Goal: Task Accomplishment & Management: Use online tool/utility

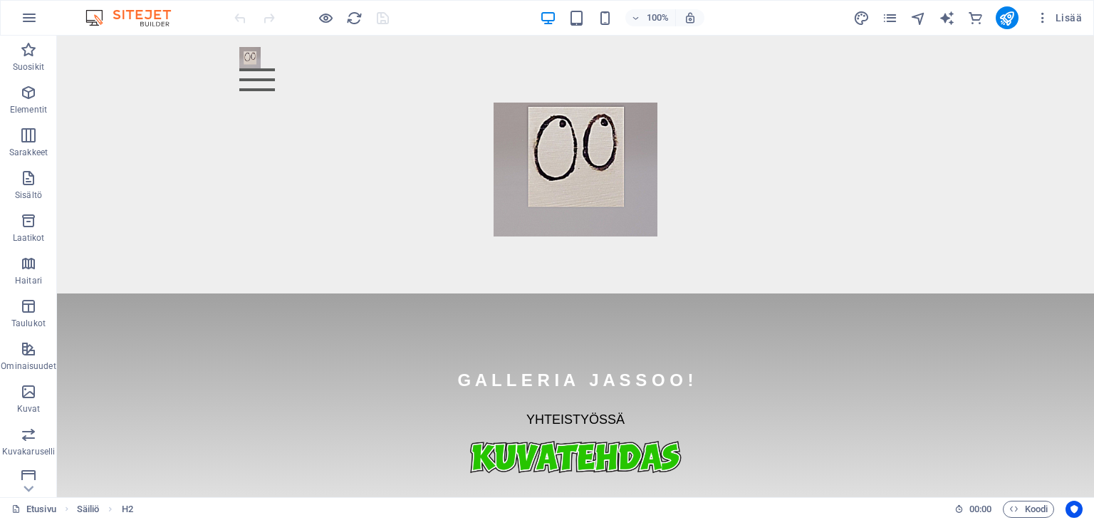
scroll to position [72, 0]
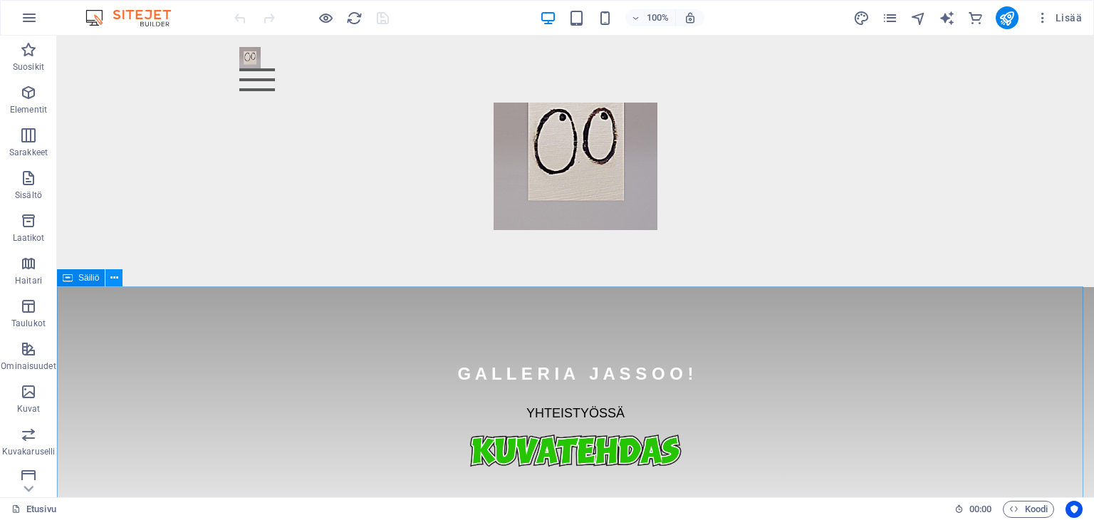
click at [112, 279] on icon at bounding box center [114, 278] width 8 height 15
click at [148, 328] on div "G A L L E R I A J A S S O O ! YHTEISTYÖSSÄ" at bounding box center [575, 412] width 1037 height 250
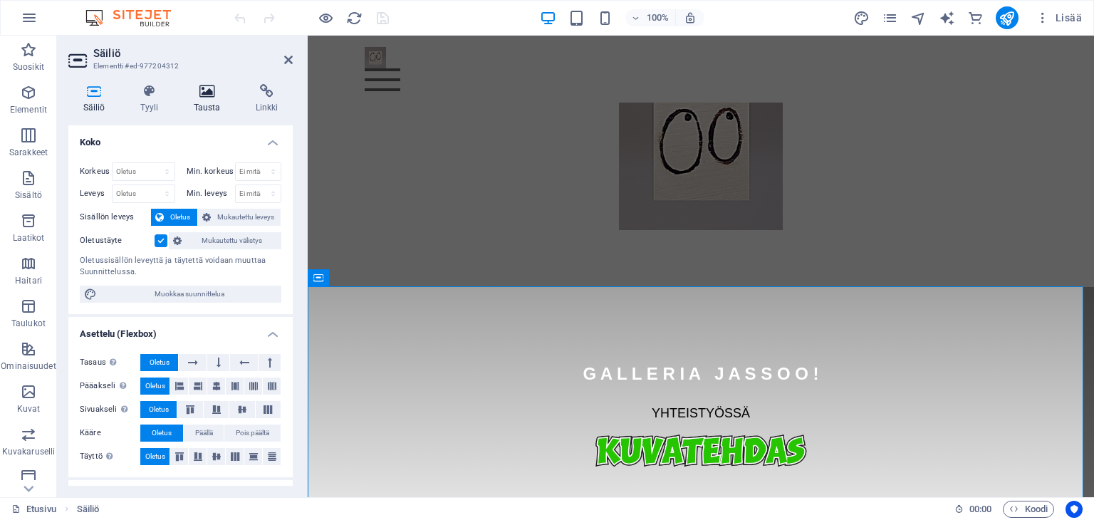
click at [206, 87] on icon at bounding box center [207, 91] width 56 height 14
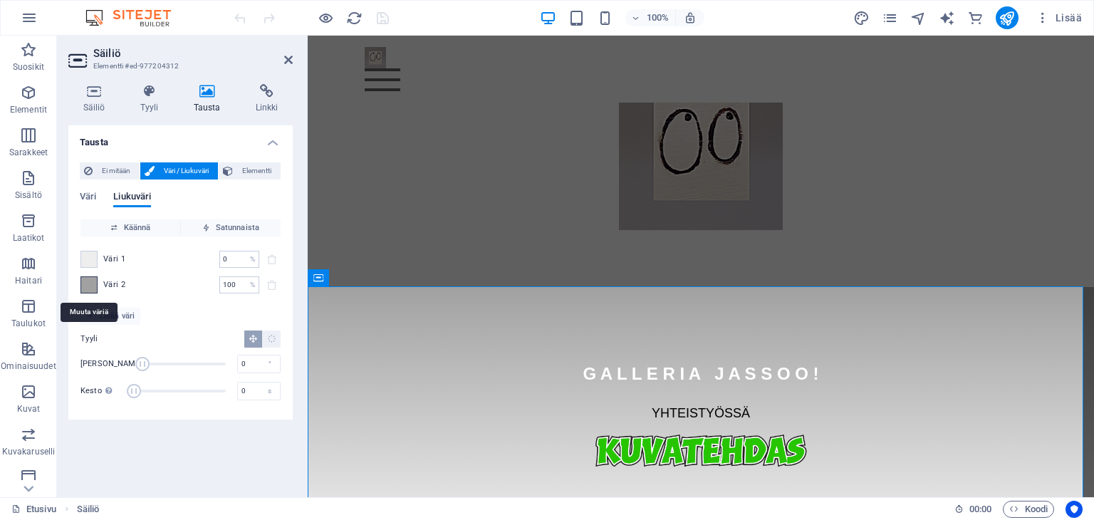
click at [88, 286] on span at bounding box center [89, 285] width 16 height 16
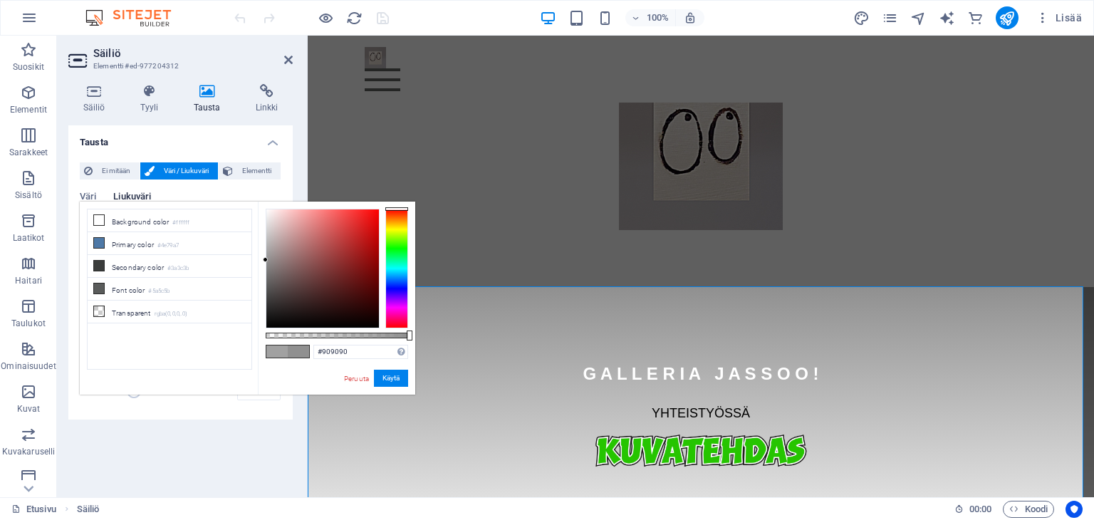
drag, startPoint x: 263, startPoint y: 251, endPoint x: 263, endPoint y: 258, distance: 7.9
click at [263, 258] on div at bounding box center [265, 259] width 5 height 5
click at [266, 291] on div at bounding box center [322, 268] width 112 height 118
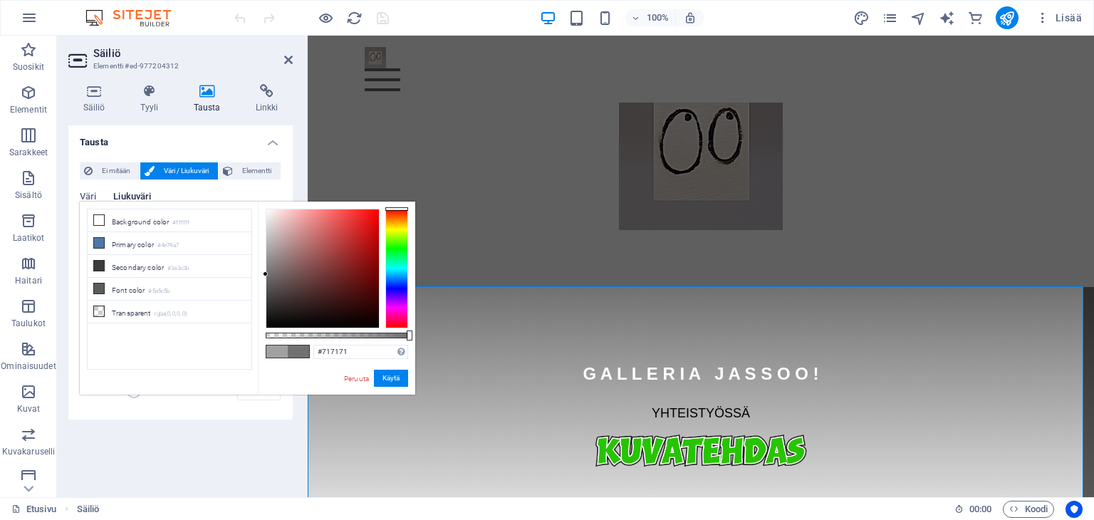
drag, startPoint x: 265, startPoint y: 288, endPoint x: 258, endPoint y: 274, distance: 15.0
click at [258, 274] on div "#717171 Tuetut muodot #0852ed rgb(8, 82, 237) rgba(8, 82, 237, 90%) hsv(221,97,…" at bounding box center [336, 400] width 157 height 399
click at [393, 377] on button "Käytä" at bounding box center [391, 378] width 34 height 17
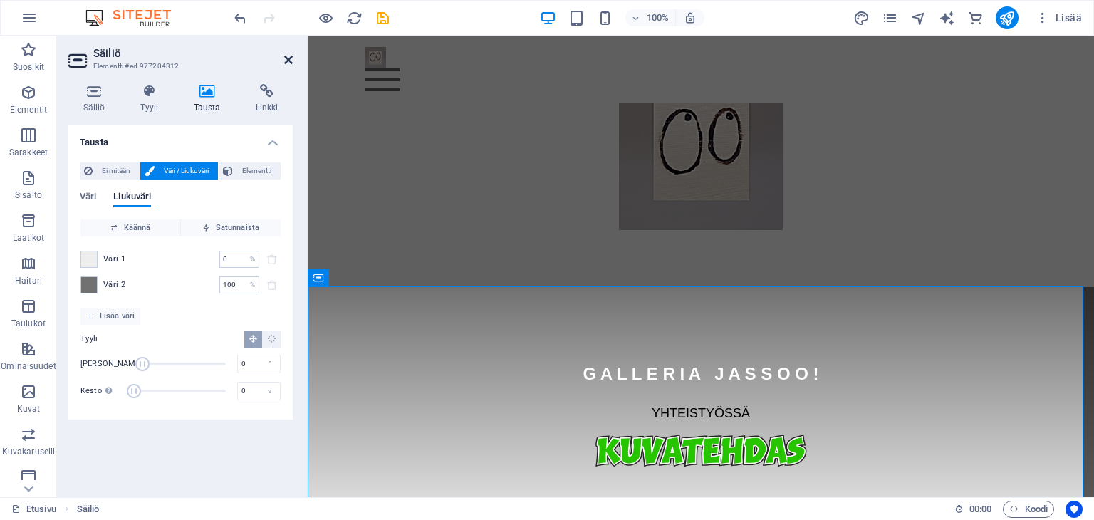
click at [286, 56] on icon at bounding box center [288, 59] width 9 height 11
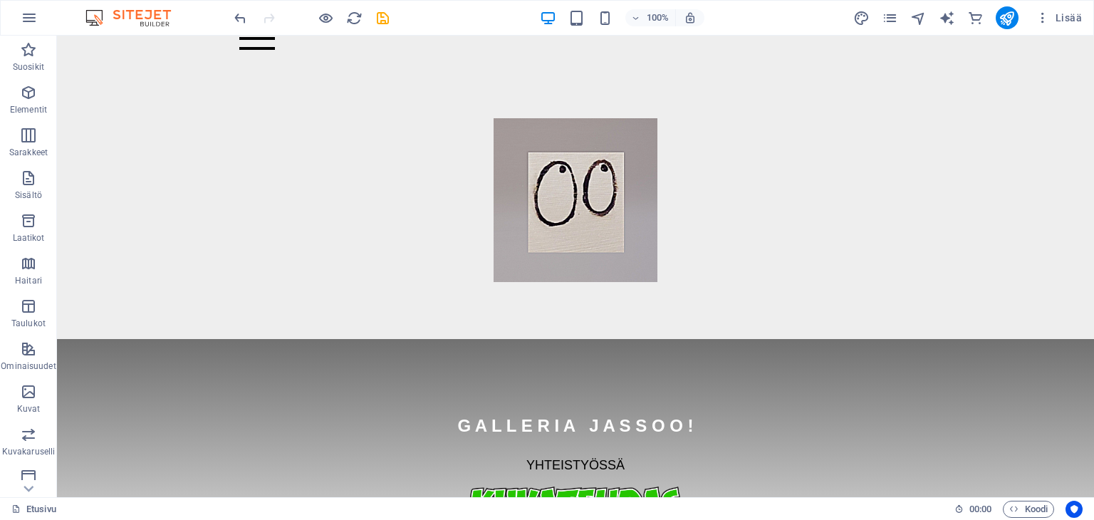
scroll to position [0, 0]
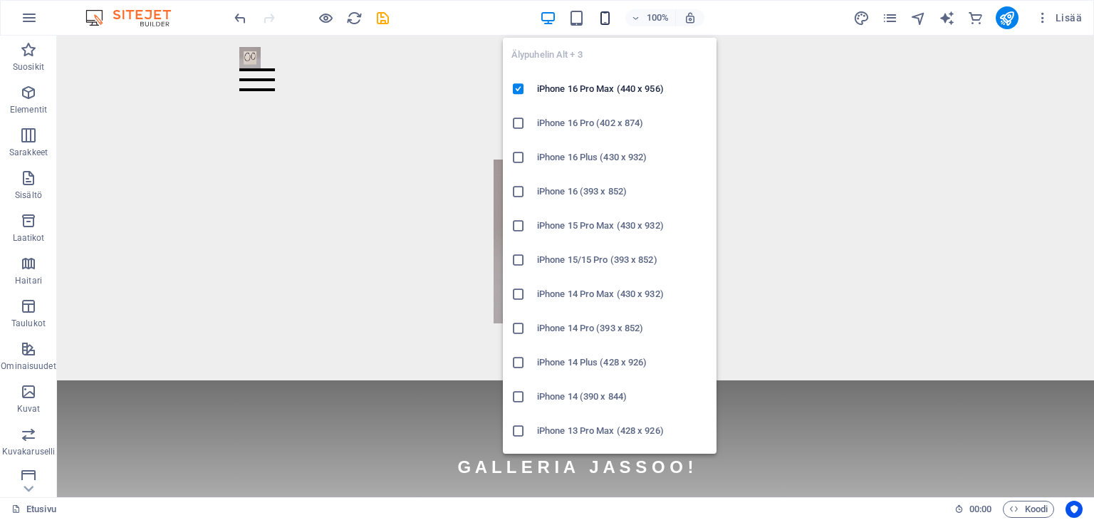
click at [604, 14] on icon "button" at bounding box center [605, 18] width 16 height 16
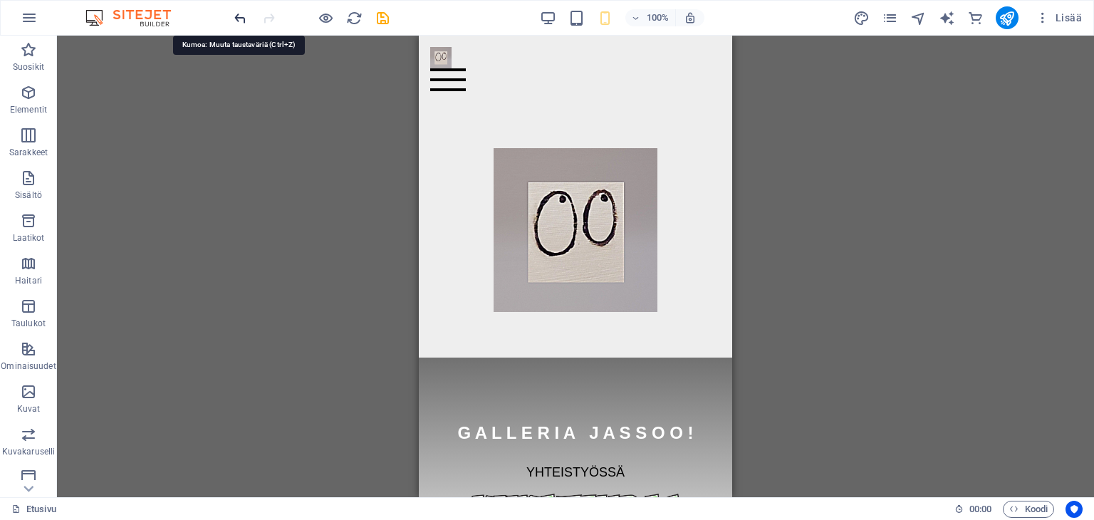
click at [239, 18] on icon "undo" at bounding box center [240, 18] width 16 height 16
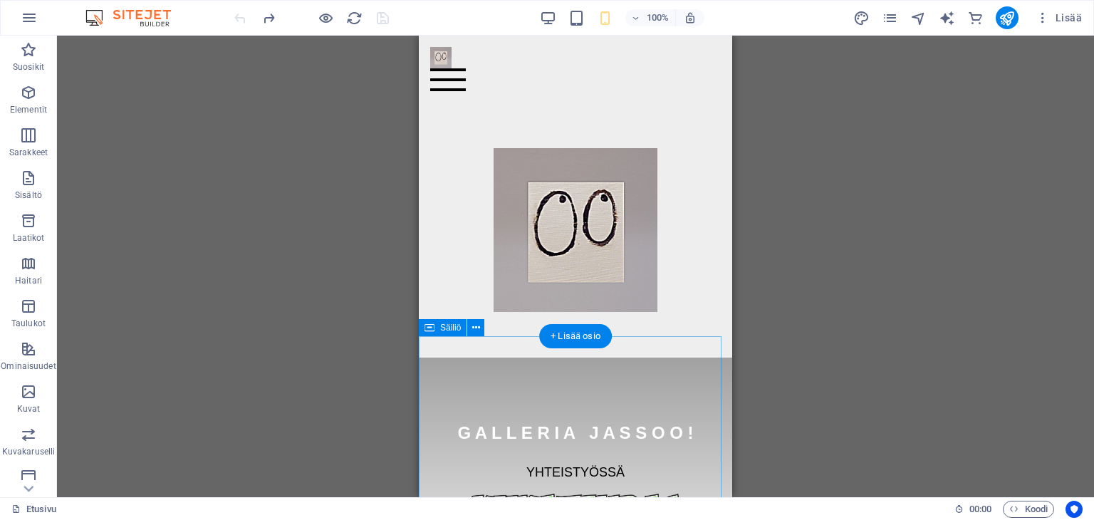
click at [450, 357] on div "G A L L E R I A J A S S O O ! YHTEISTYÖSSÄ" at bounding box center [575, 470] width 313 height 227
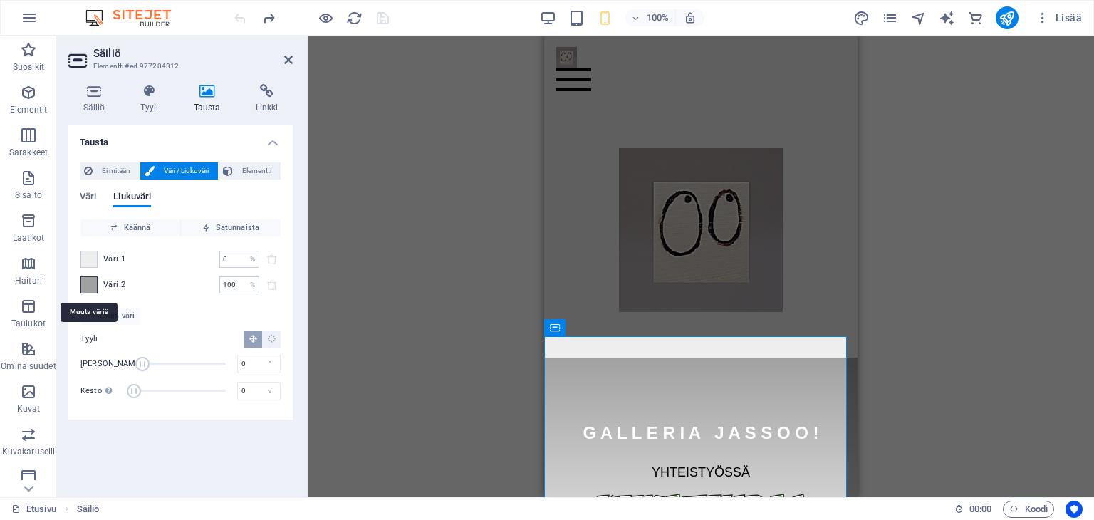
click at [89, 283] on span at bounding box center [89, 285] width 16 height 16
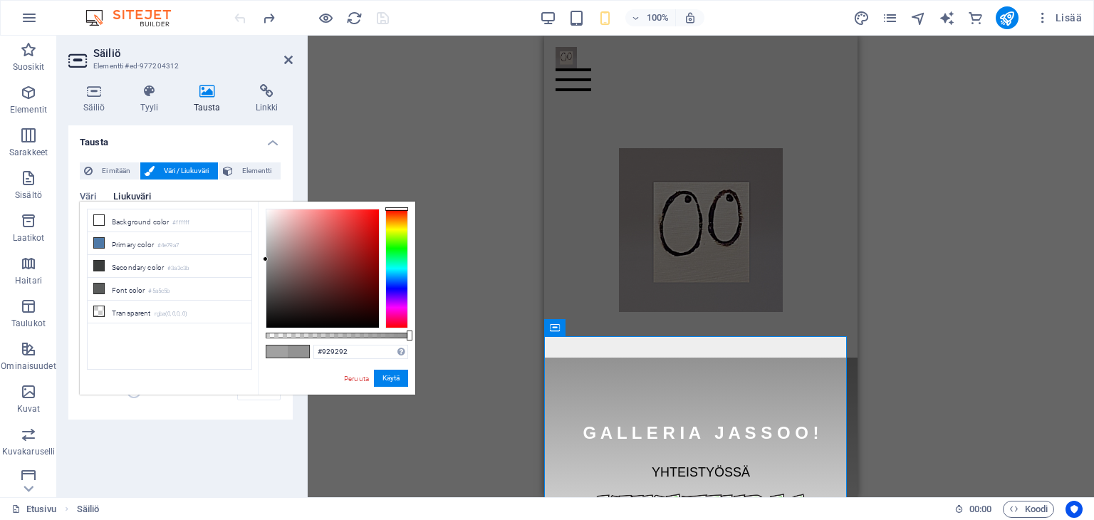
type input "#939393"
drag, startPoint x: 263, startPoint y: 251, endPoint x: 263, endPoint y: 258, distance: 7.9
click at [263, 258] on div at bounding box center [265, 258] width 5 height 5
click at [388, 377] on button "Käytä" at bounding box center [391, 378] width 34 height 17
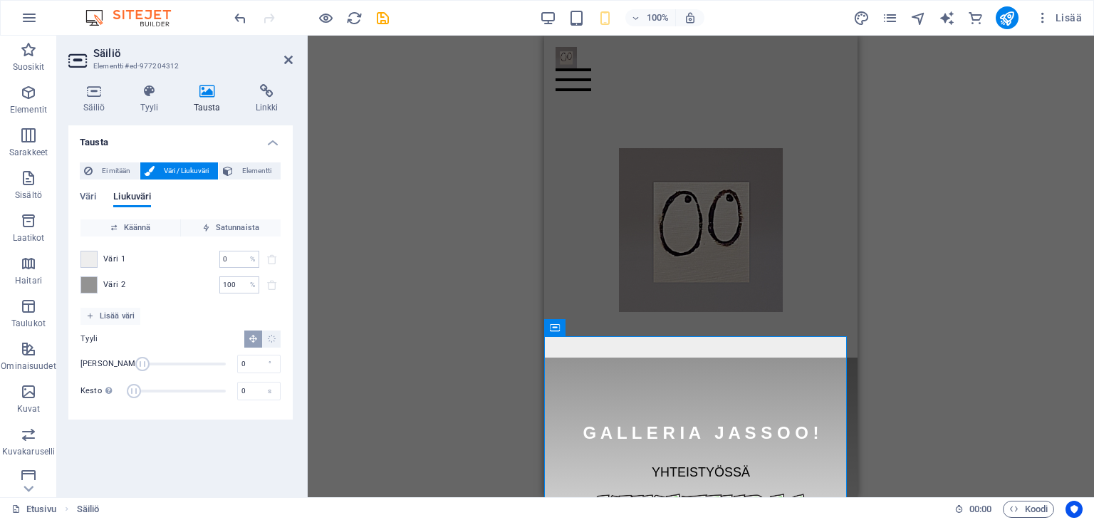
click at [293, 57] on aside "Säiliö Elementti #ed-977204312 Säiliö Tyyli Tausta Linkki Koko Korkeus Oletus p…" at bounding box center [182, 266] width 251 height 461
click at [286, 56] on icon at bounding box center [288, 59] width 9 height 11
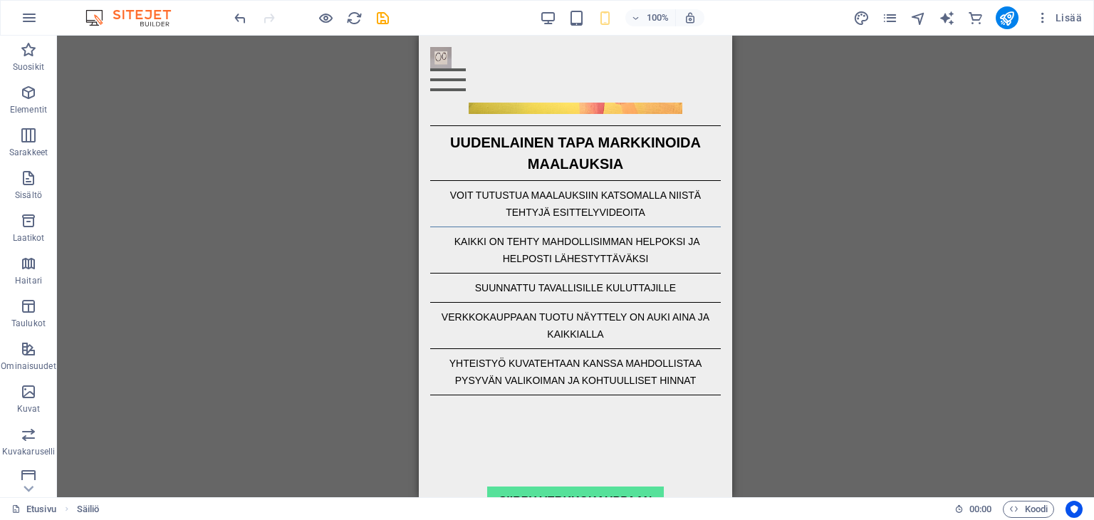
scroll to position [2331, 0]
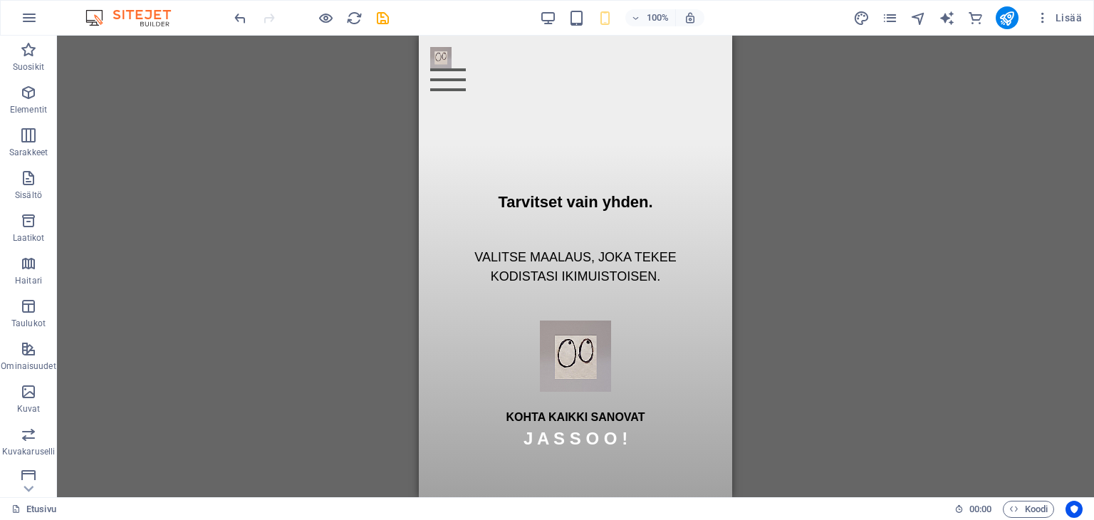
drag, startPoint x: 726, startPoint y: 100, endPoint x: 1172, endPoint y: 546, distance: 630.8
click at [570, 464] on div "Tarvitset vain yhden. VALITSE MAALAUS, JOKA TEKEE KODISTASI IKIMUISTOISEN. KOHT…" at bounding box center [575, 321] width 313 height 352
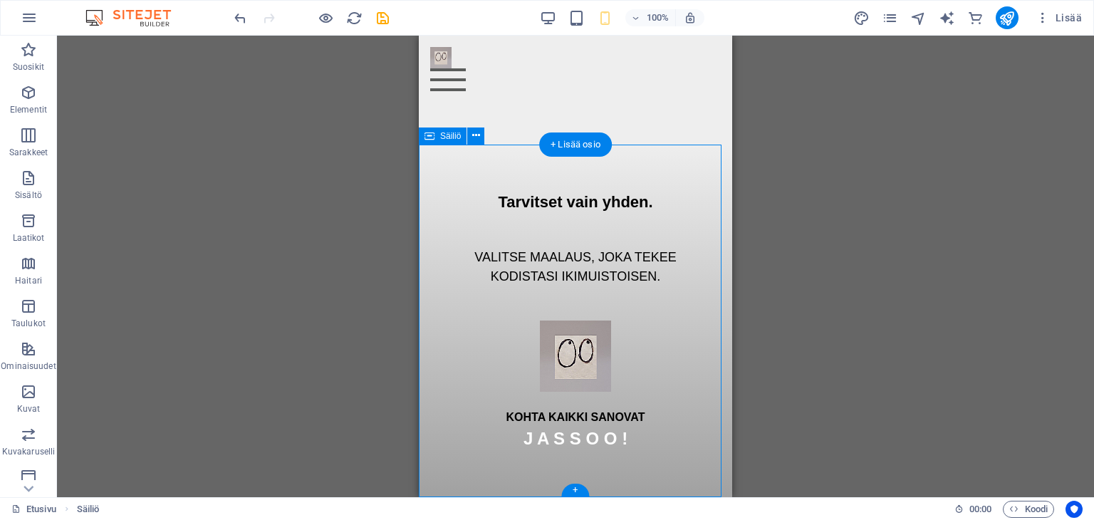
click at [454, 459] on div "Tarvitset vain yhden. VALITSE MAALAUS, JOKA TEKEE KODISTASI IKIMUISTOISEN. KOHT…" at bounding box center [575, 321] width 313 height 352
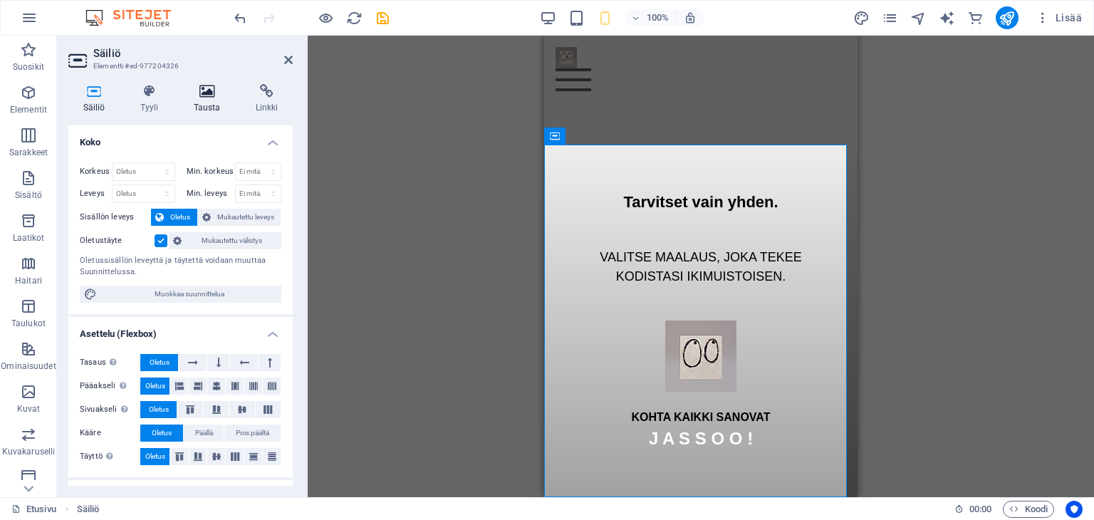
click at [203, 84] on icon at bounding box center [207, 91] width 56 height 14
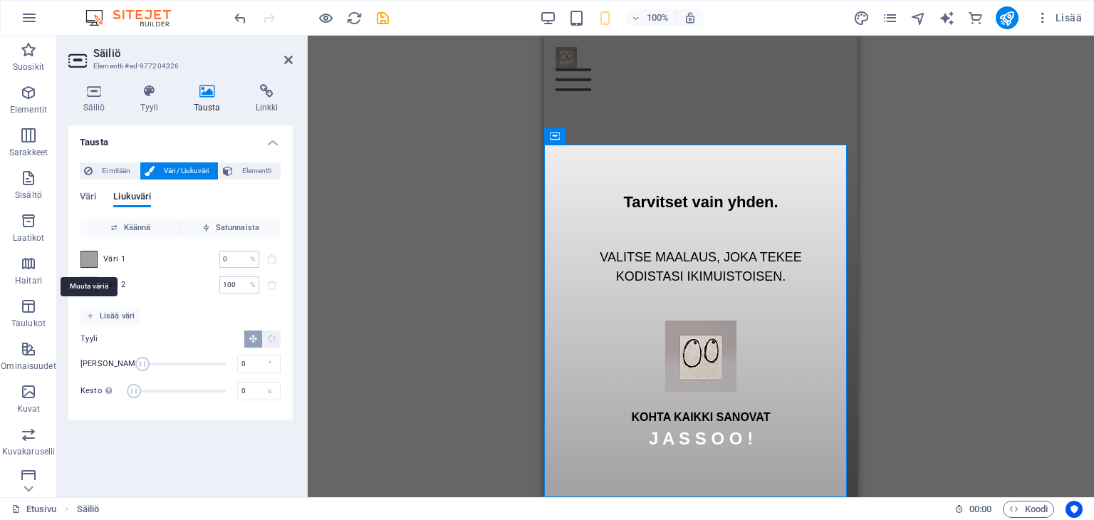
click at [87, 255] on span at bounding box center [89, 259] width 16 height 16
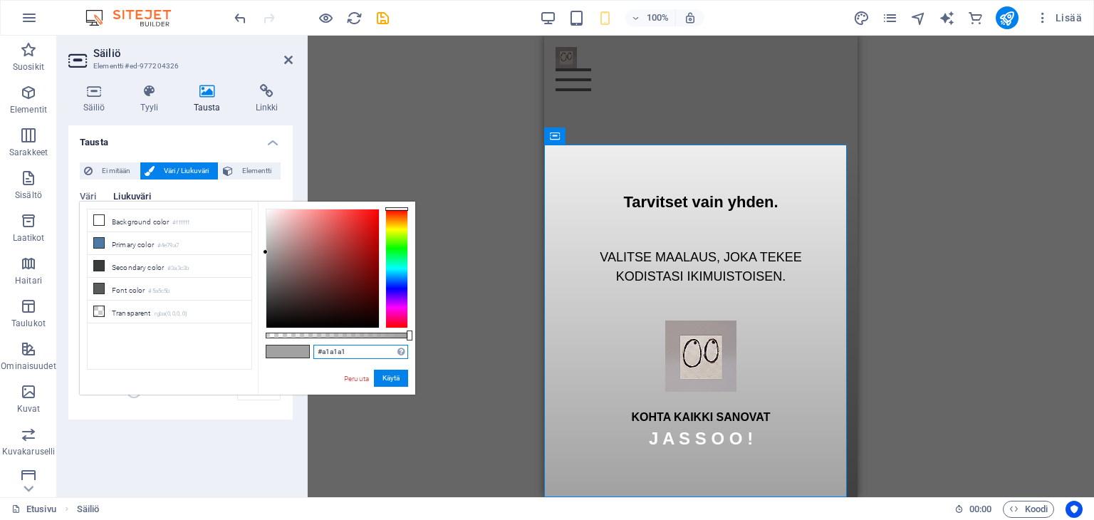
click at [355, 350] on input "#a1a1a1" at bounding box center [360, 352] width 95 height 14
type input "#929292"
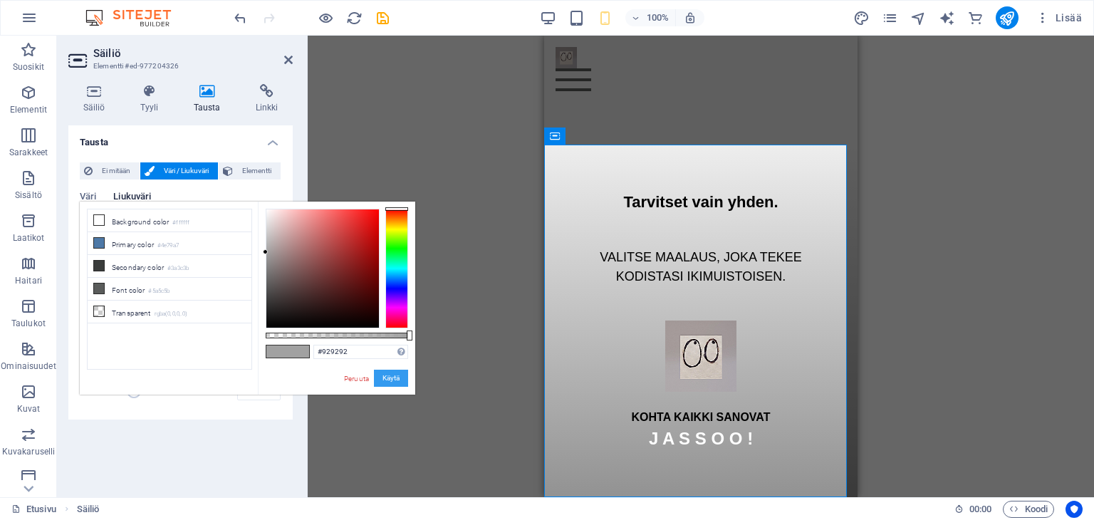
click at [392, 379] on button "Käytä" at bounding box center [391, 378] width 34 height 17
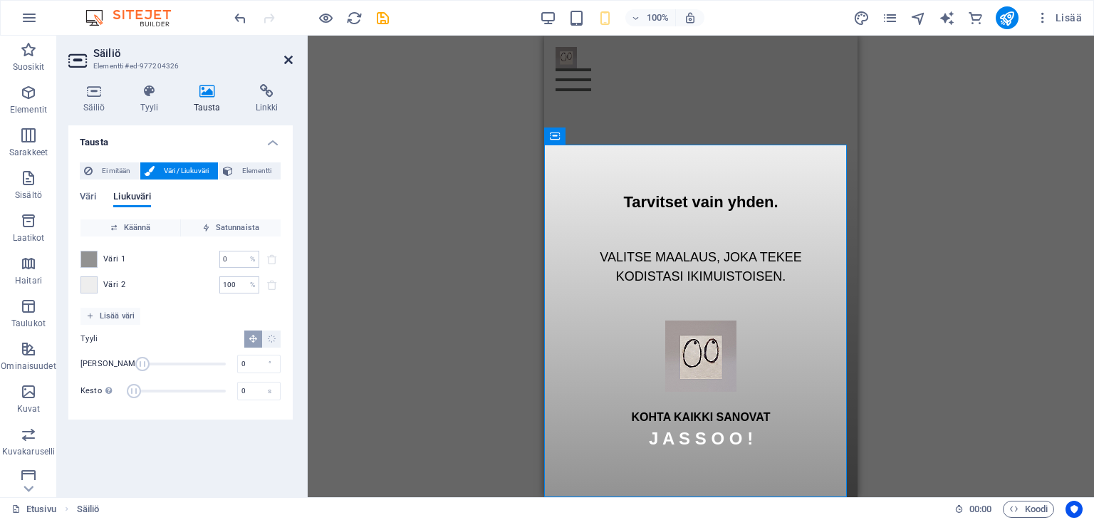
click at [290, 56] on icon at bounding box center [288, 59] width 9 height 11
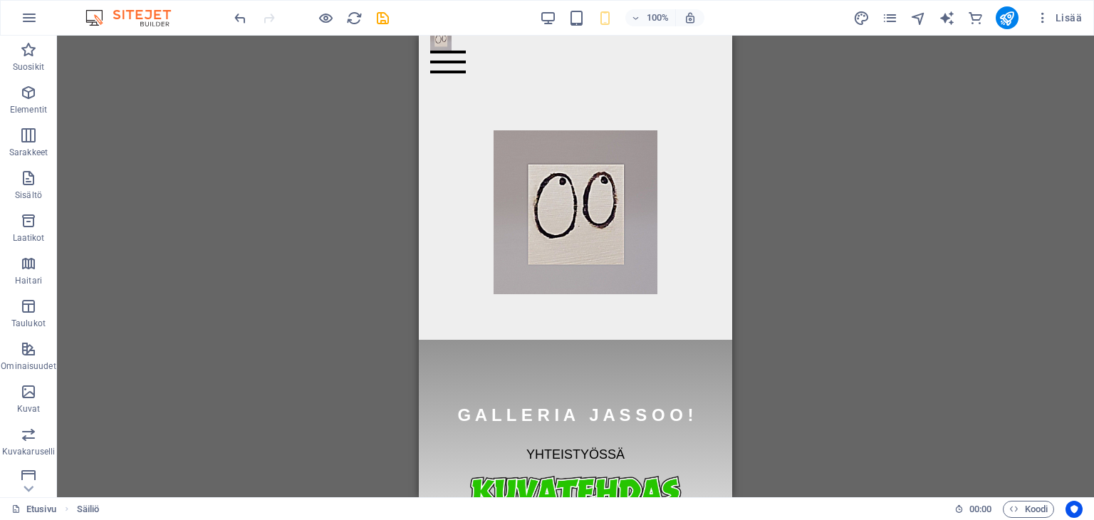
scroll to position [0, 0]
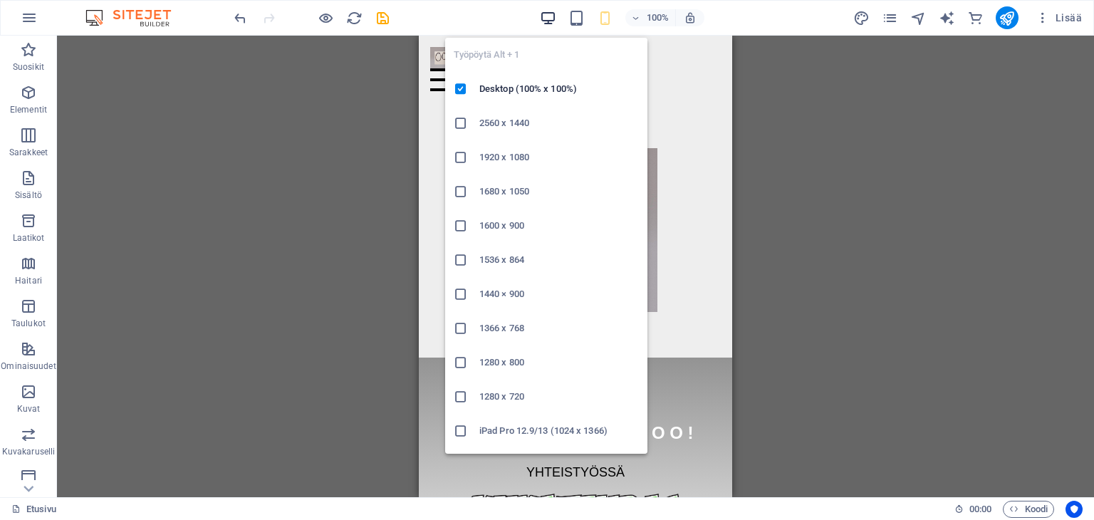
click at [550, 18] on icon "button" at bounding box center [548, 18] width 16 height 16
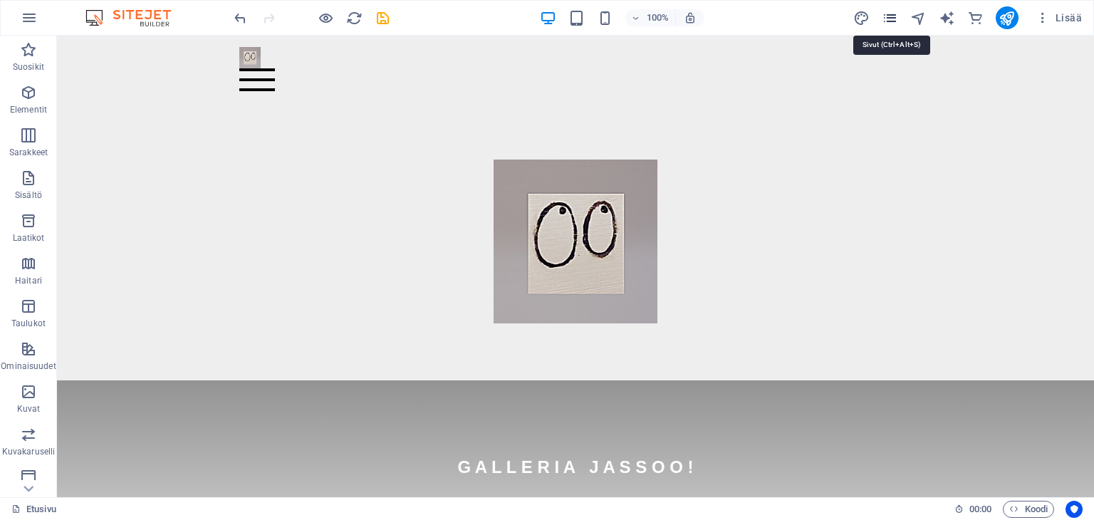
click at [891, 14] on icon "pages" at bounding box center [889, 18] width 16 height 16
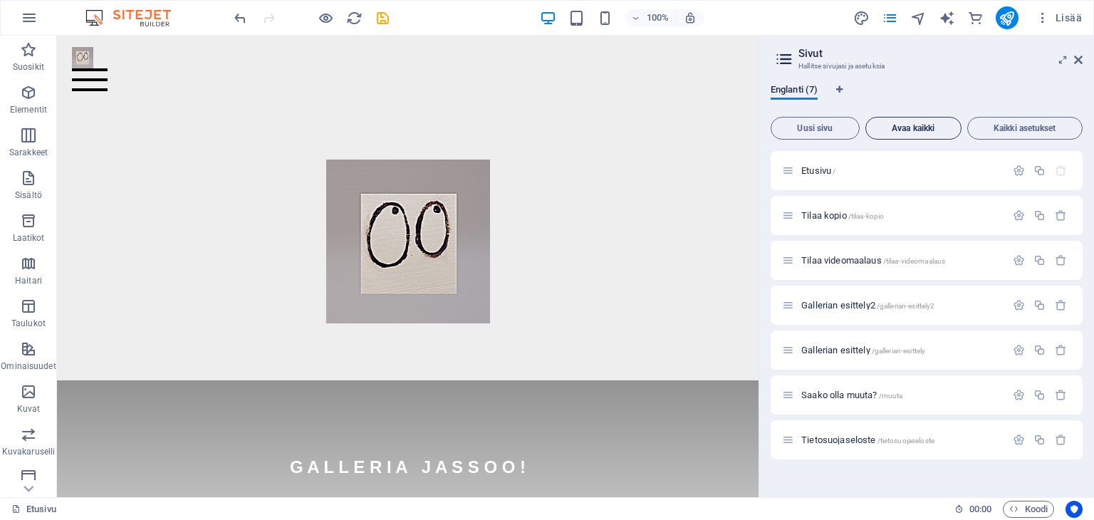
click at [899, 129] on span "Avaa kaikki" at bounding box center [912, 128] width 83 height 9
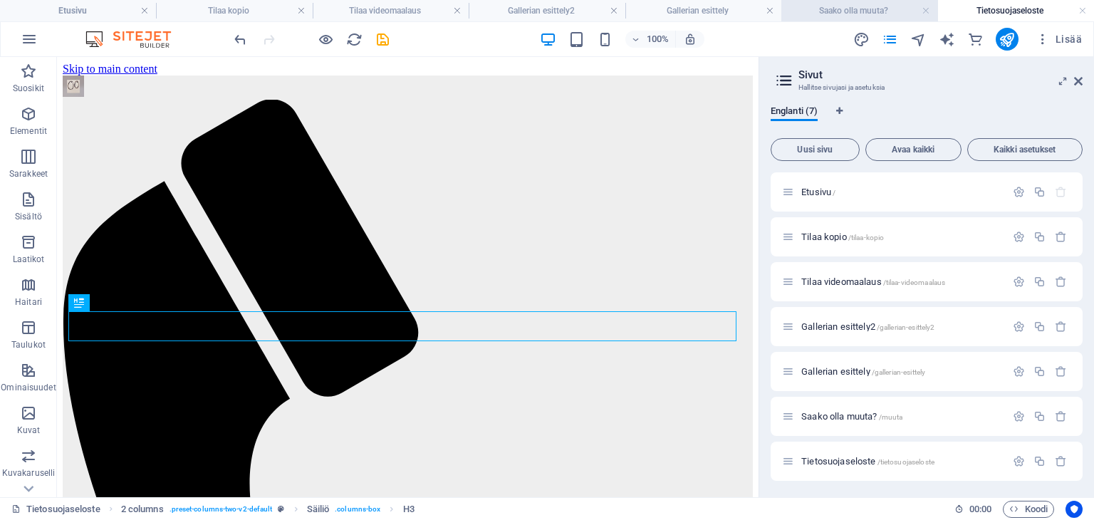
click at [847, 9] on h4 "Saako olla muuta?" at bounding box center [859, 11] width 156 height 16
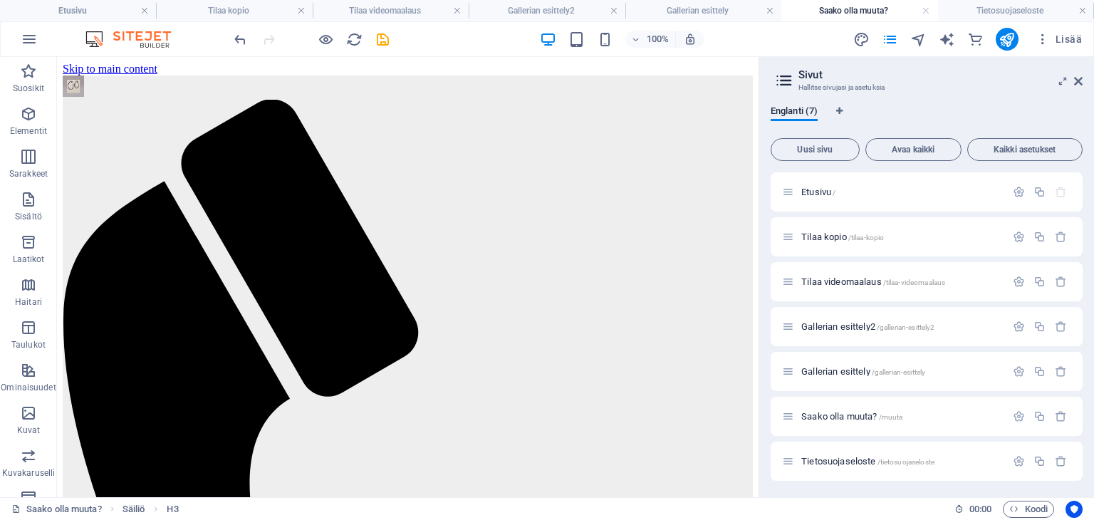
scroll to position [702, 0]
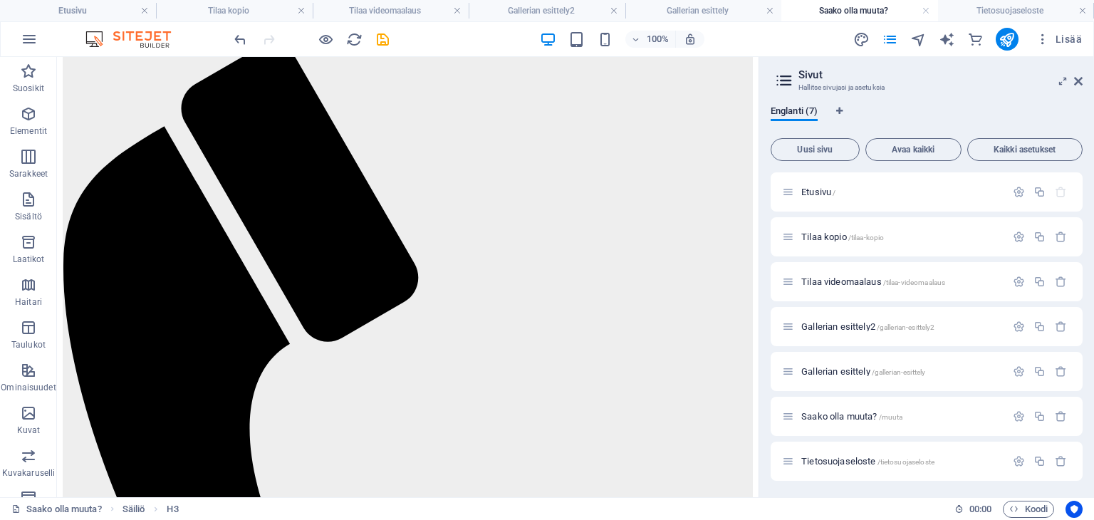
drag, startPoint x: 756, startPoint y: 272, endPoint x: 817, endPoint y: 183, distance: 107.6
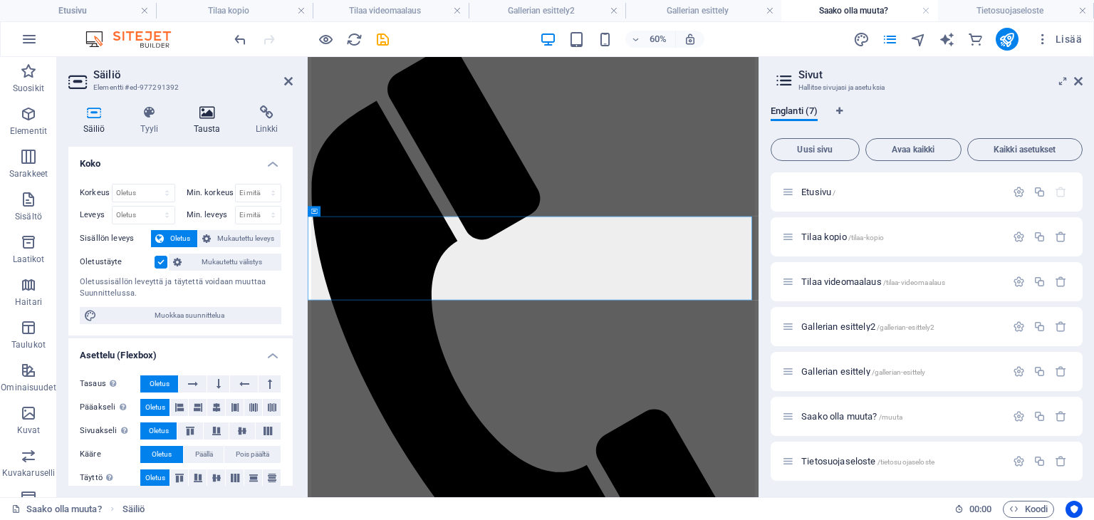
click at [204, 106] on icon at bounding box center [207, 112] width 56 height 14
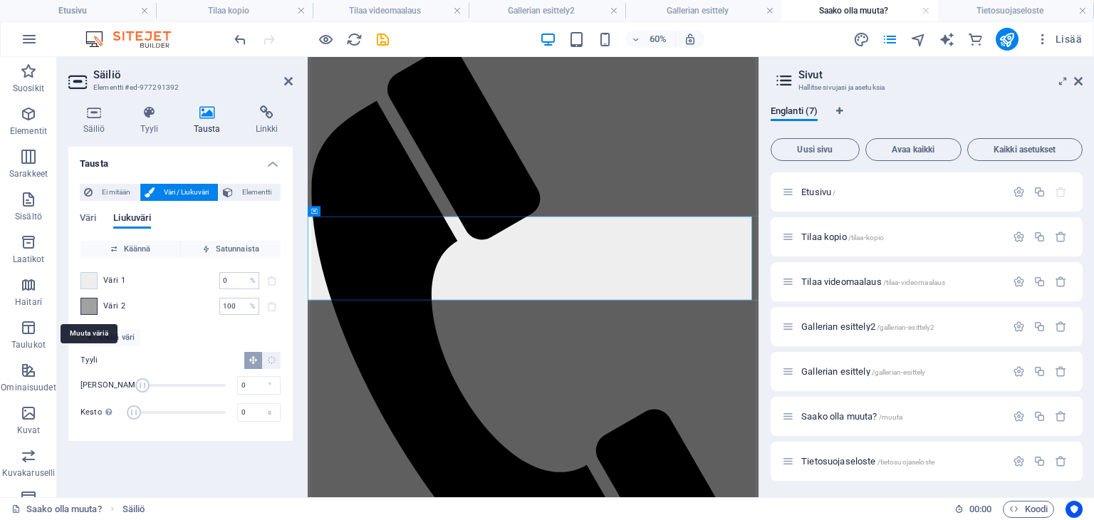
click at [85, 303] on span at bounding box center [89, 306] width 16 height 16
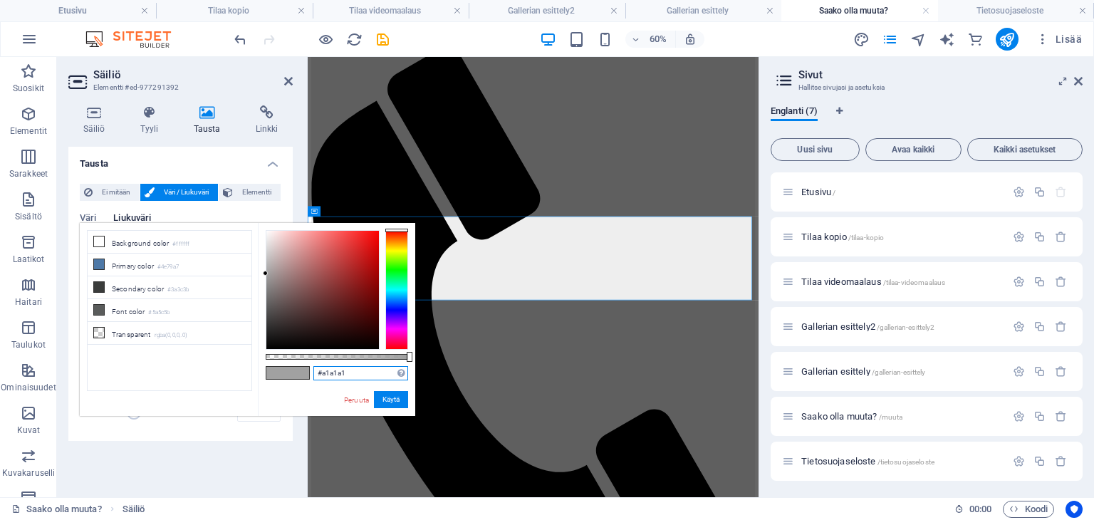
click at [348, 368] on input "#a1a1a1" at bounding box center [360, 373] width 95 height 14
type input "#929292"
click at [393, 399] on button "Käytä" at bounding box center [391, 399] width 34 height 17
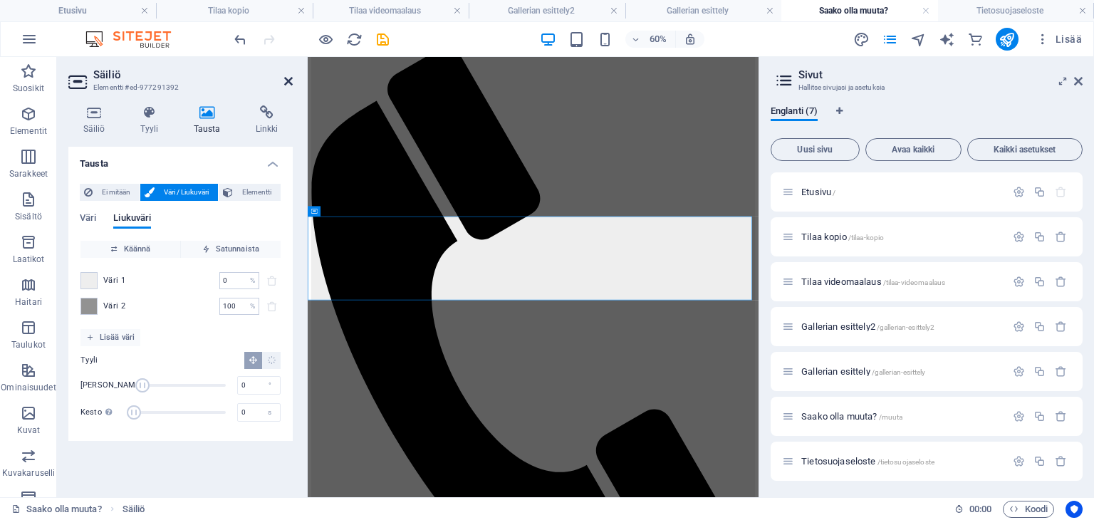
click at [288, 81] on icon at bounding box center [288, 80] width 9 height 11
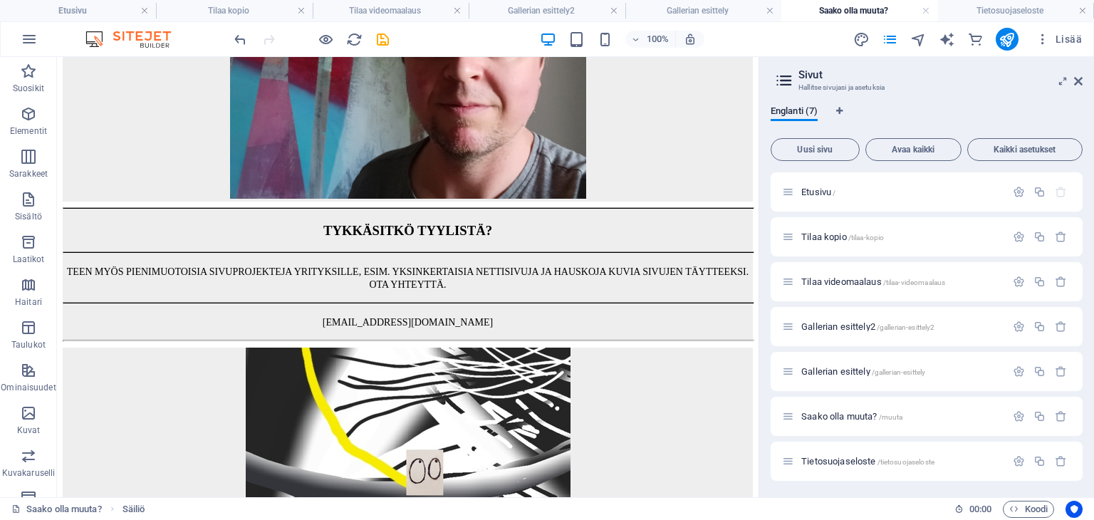
scroll to position [1377, 0]
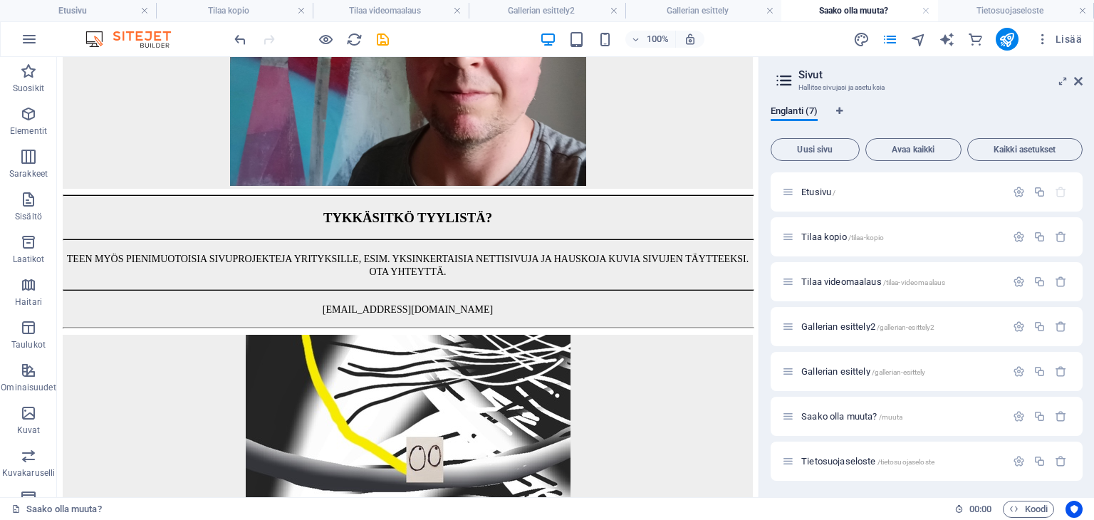
drag, startPoint x: 754, startPoint y: 143, endPoint x: 820, endPoint y: 552, distance: 414.0
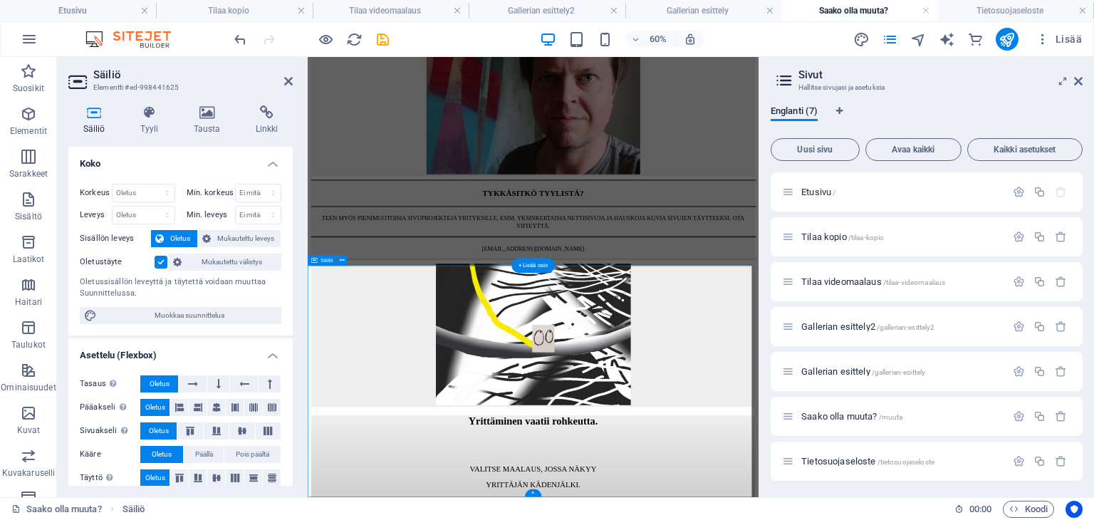
scroll to position [1084, 0]
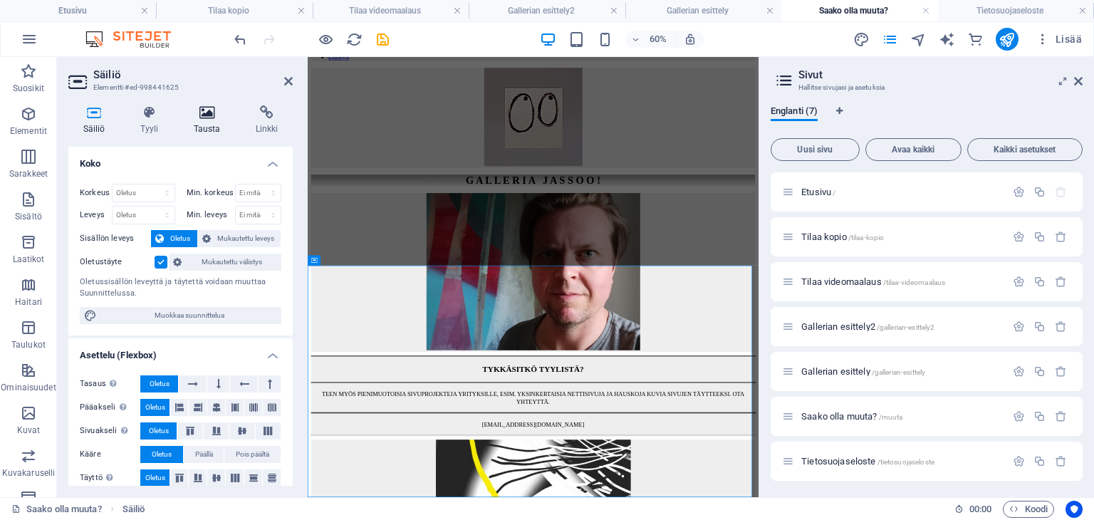
click at [202, 116] on icon at bounding box center [207, 112] width 56 height 14
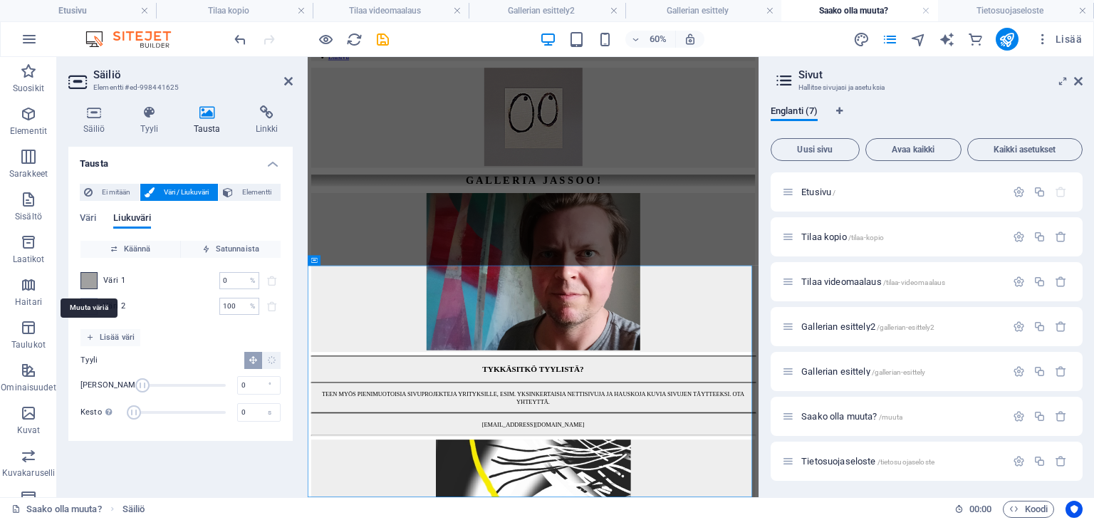
click at [90, 281] on span at bounding box center [89, 281] width 16 height 16
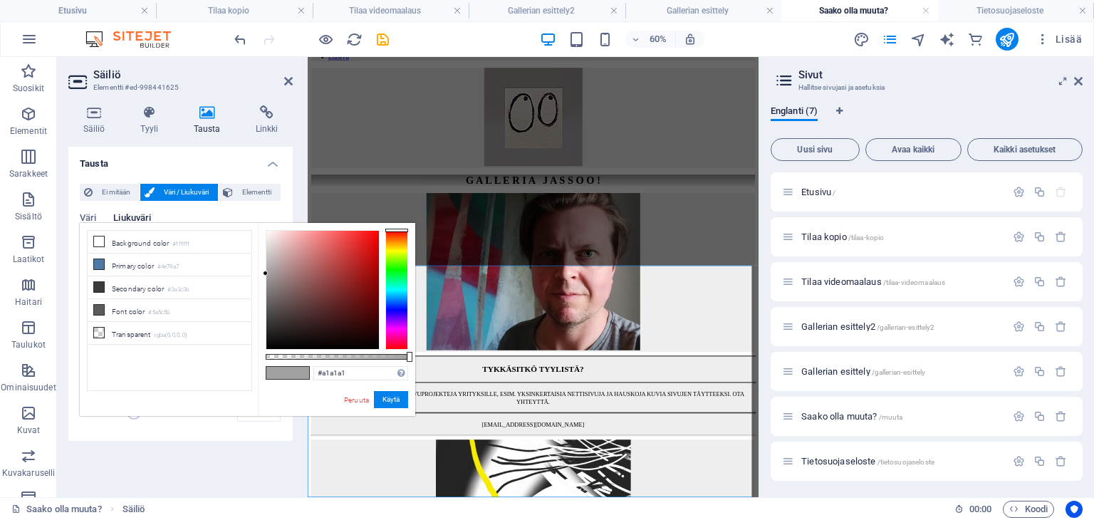
click at [90, 281] on li "Secondary color #3a3c3b" at bounding box center [170, 287] width 164 height 23
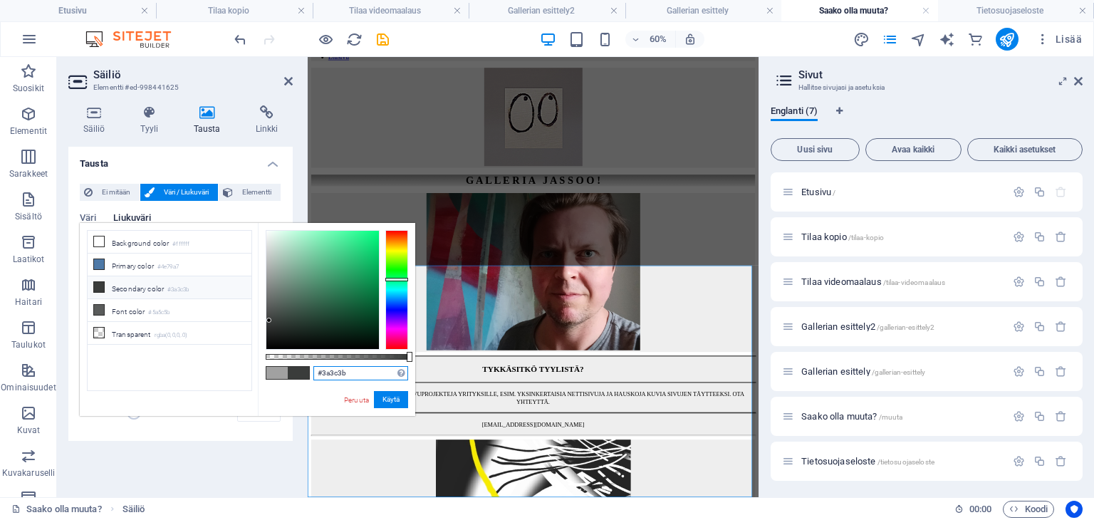
click at [343, 370] on input "#3a3c3b" at bounding box center [360, 373] width 95 height 14
type input "#929292"
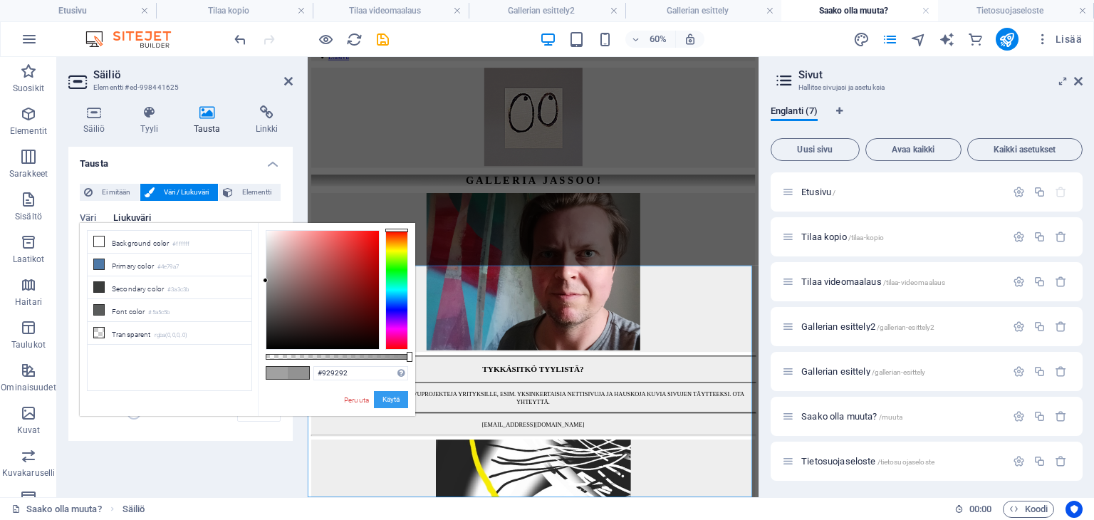
click at [393, 399] on button "Käytä" at bounding box center [391, 399] width 34 height 17
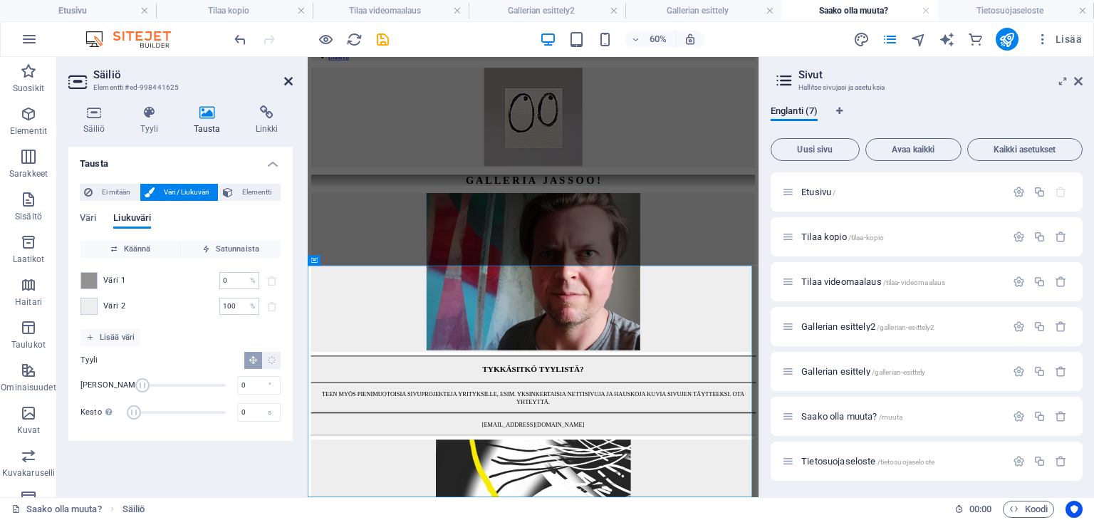
click at [285, 85] on icon at bounding box center [288, 80] width 9 height 11
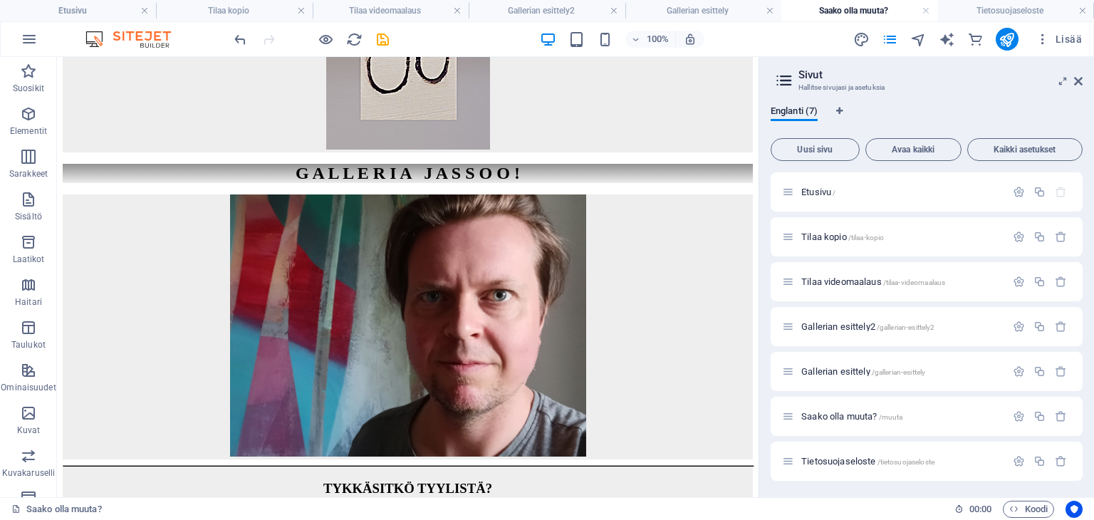
scroll to position [1377, 0]
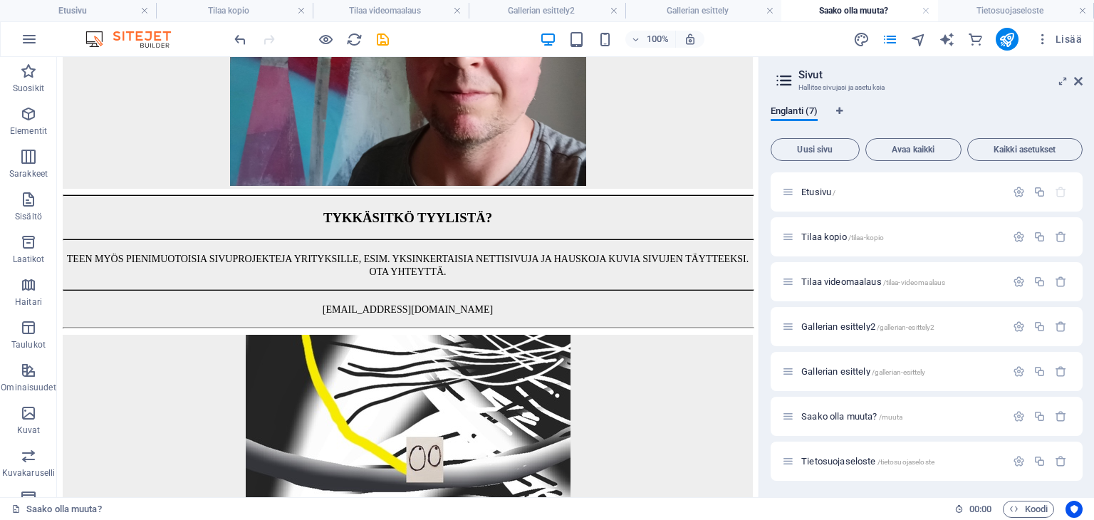
drag, startPoint x: 753, startPoint y: 449, endPoint x: 849, endPoint y: 556, distance: 144.2
click at [239, 33] on icon "undo" at bounding box center [240, 39] width 16 height 16
click at [83, 9] on h4 "Etusivu" at bounding box center [78, 11] width 156 height 16
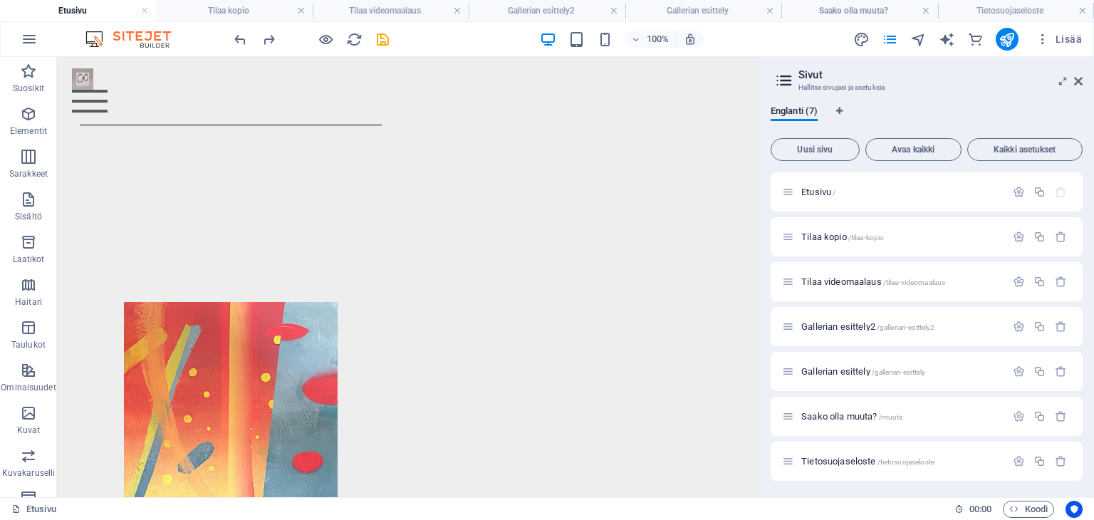
scroll to position [1846, 0]
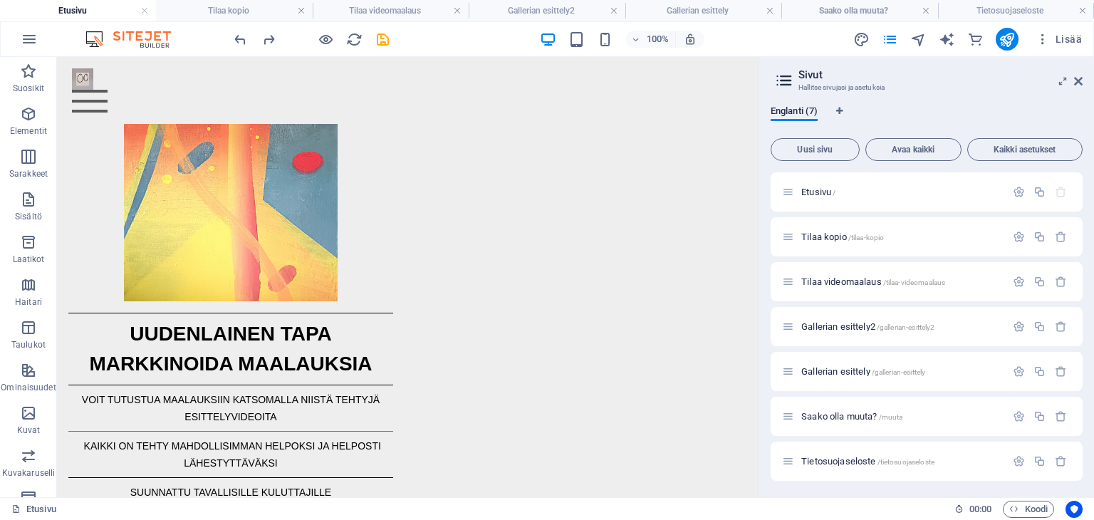
drag, startPoint x: 752, startPoint y: 115, endPoint x: 805, endPoint y: 575, distance: 463.0
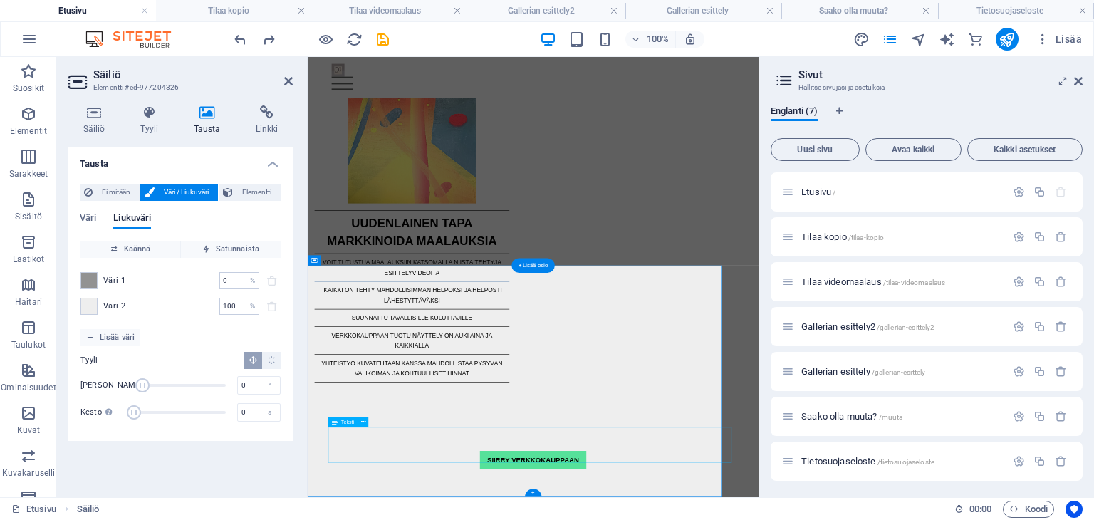
scroll to position [1553, 0]
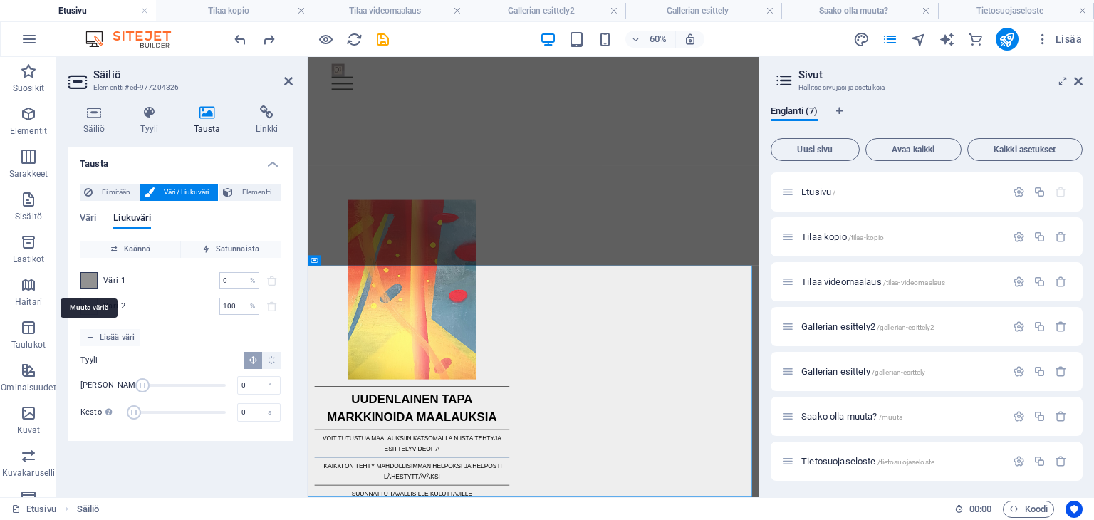
click at [85, 277] on span at bounding box center [89, 281] width 16 height 16
click at [0, 0] on div "less Background color #ffffff Primary color #4e79a7 Secondary color #3a3c3b Fon…" at bounding box center [0, 0] width 0 height 0
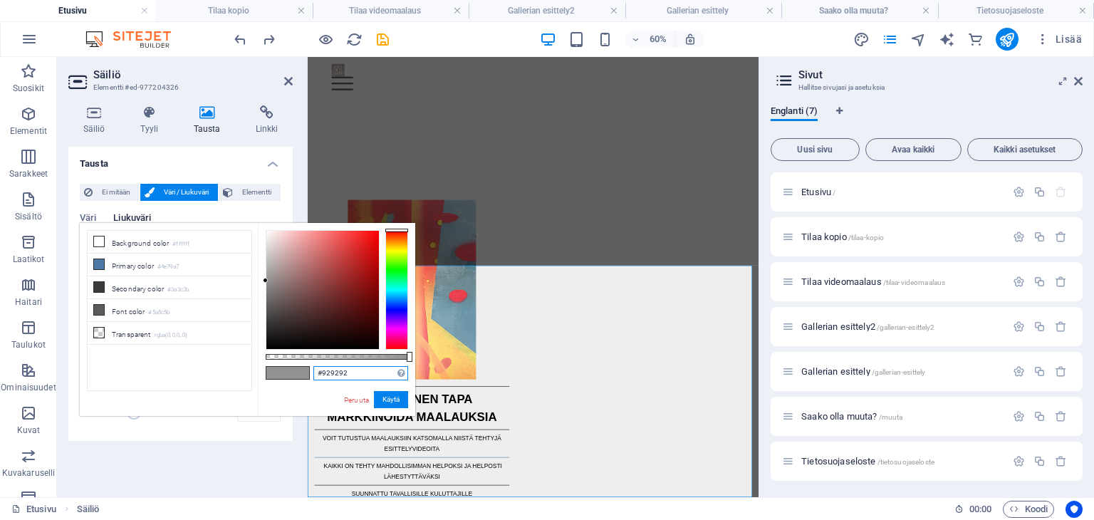
click at [353, 374] on input "#929292" at bounding box center [360, 373] width 95 height 14
type input "#a1a1a1"
click at [390, 402] on button "Käytä" at bounding box center [391, 399] width 34 height 17
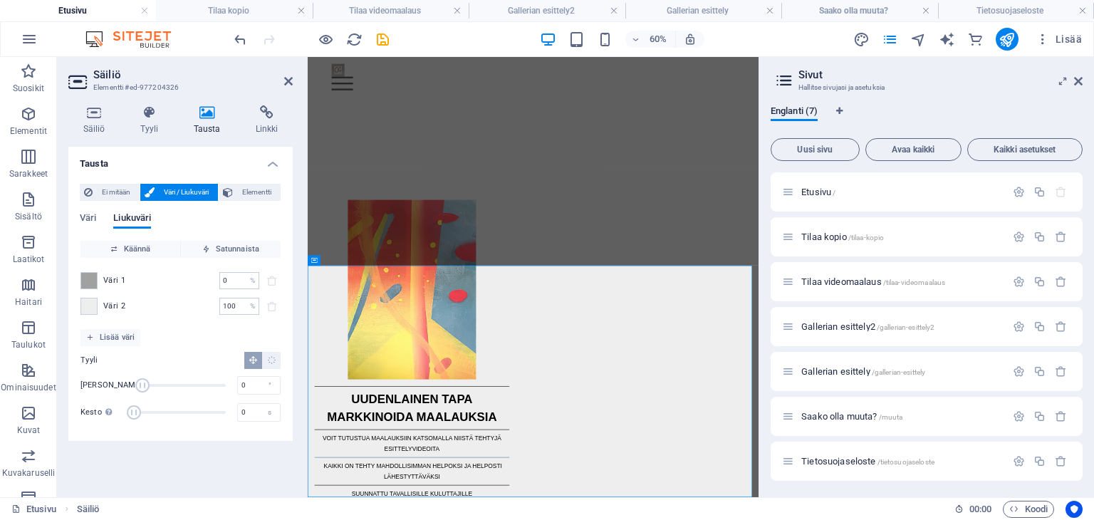
click at [282, 78] on h2 "Säiliö" at bounding box center [192, 74] width 199 height 13
click at [290, 79] on icon at bounding box center [288, 80] width 9 height 11
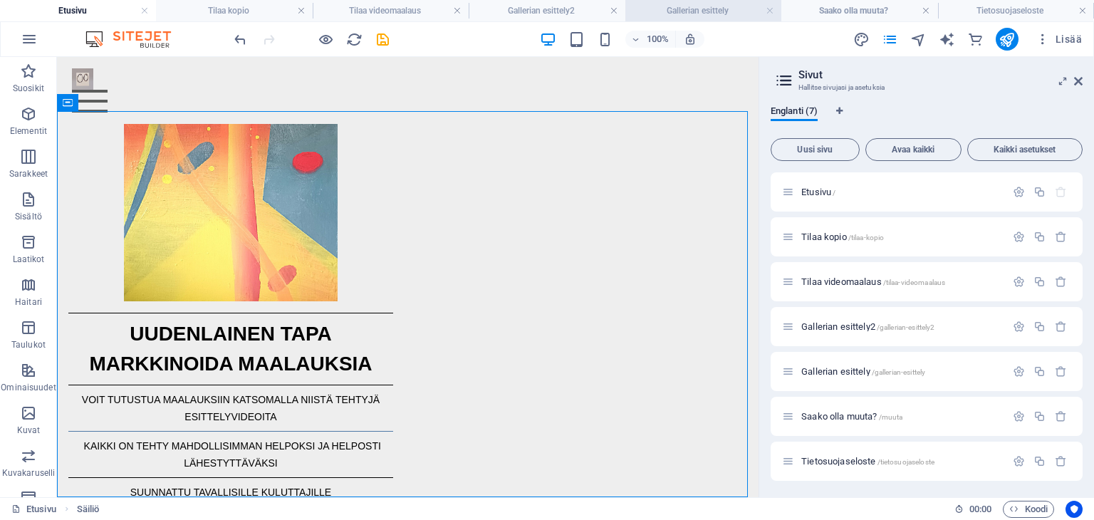
click at [703, 4] on h4 "Gallerian esittely" at bounding box center [703, 11] width 156 height 16
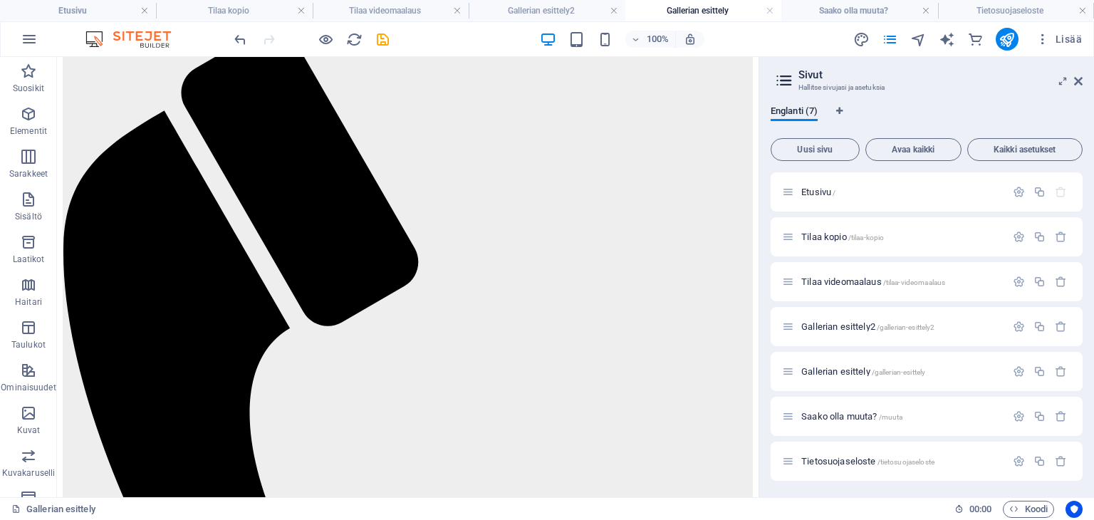
scroll to position [49, 0]
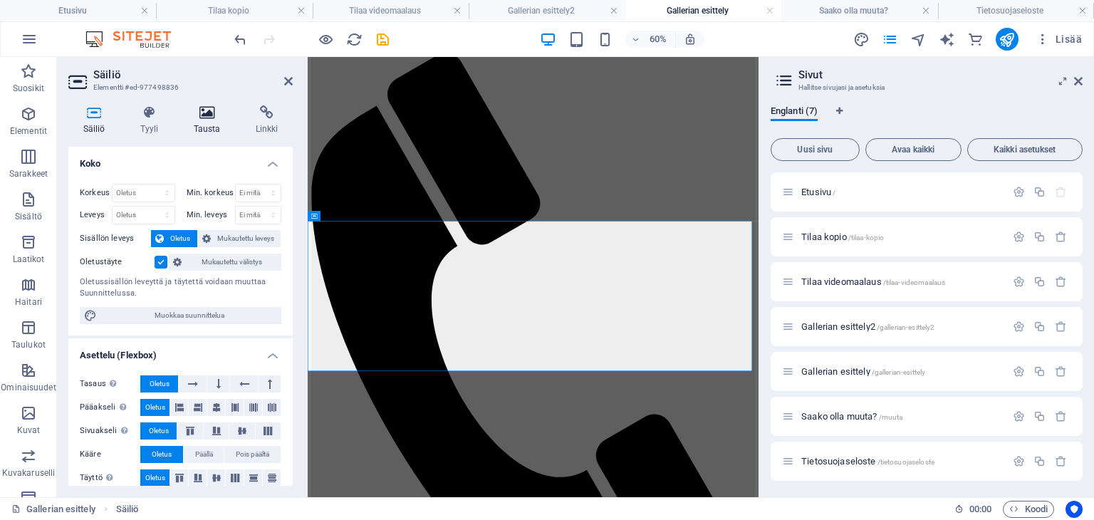
click at [205, 112] on icon at bounding box center [207, 112] width 56 height 14
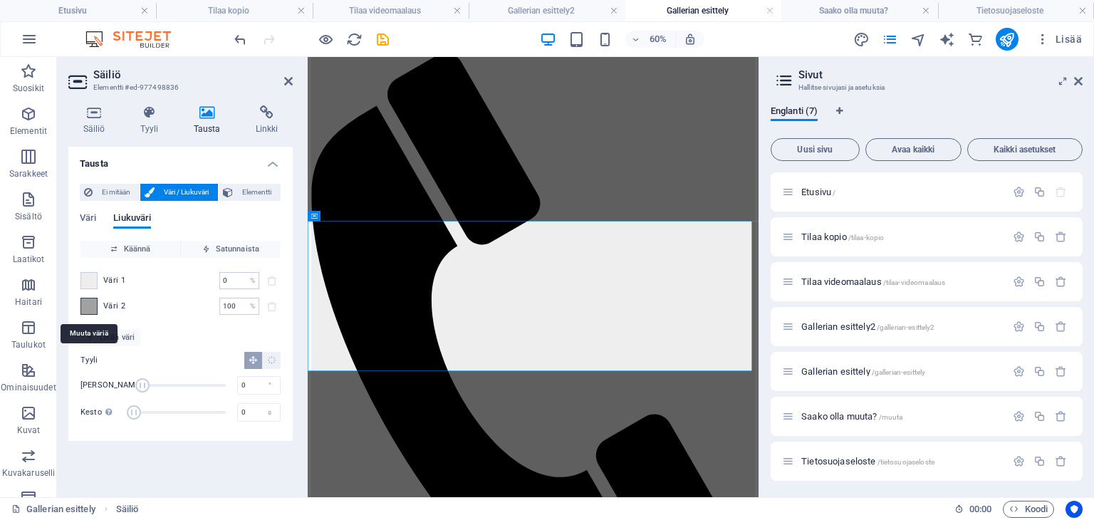
click at [89, 305] on span at bounding box center [89, 306] width 16 height 16
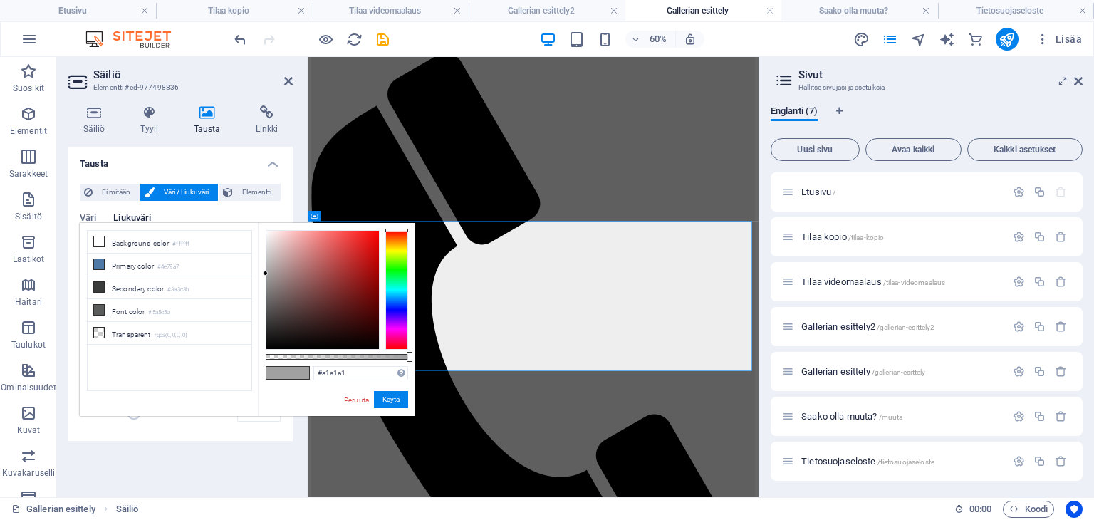
click at [89, 305] on li "Font color #5a5c5b" at bounding box center [170, 310] width 164 height 23
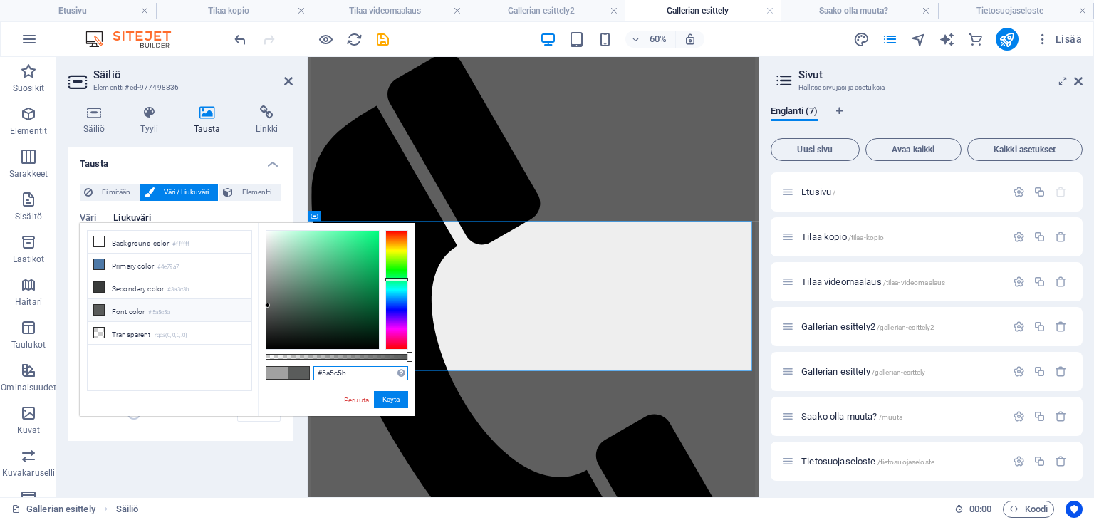
click at [354, 371] on input "#5a5c5b" at bounding box center [360, 373] width 95 height 14
type input "#929292"
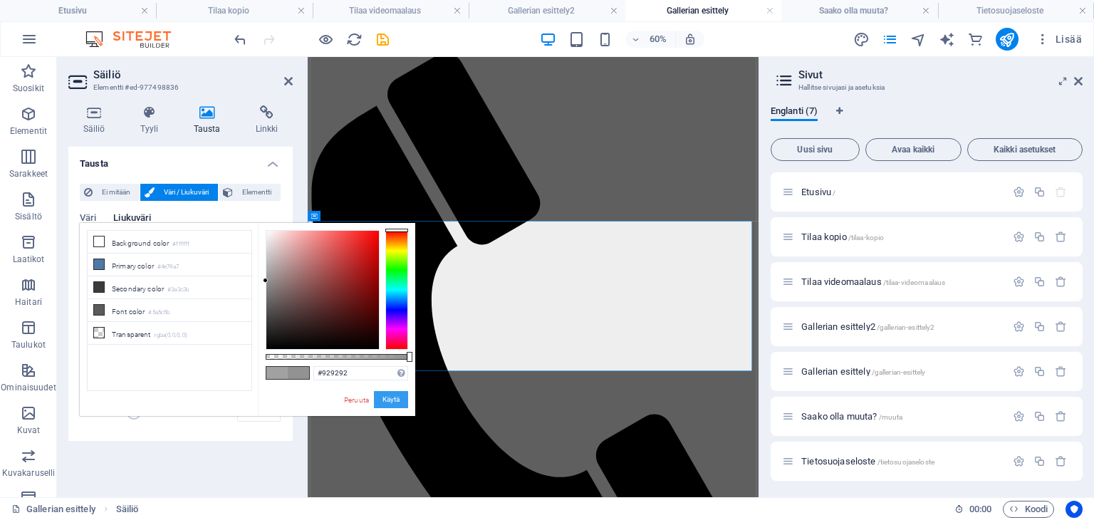
click at [379, 402] on button "Käytä" at bounding box center [391, 399] width 34 height 17
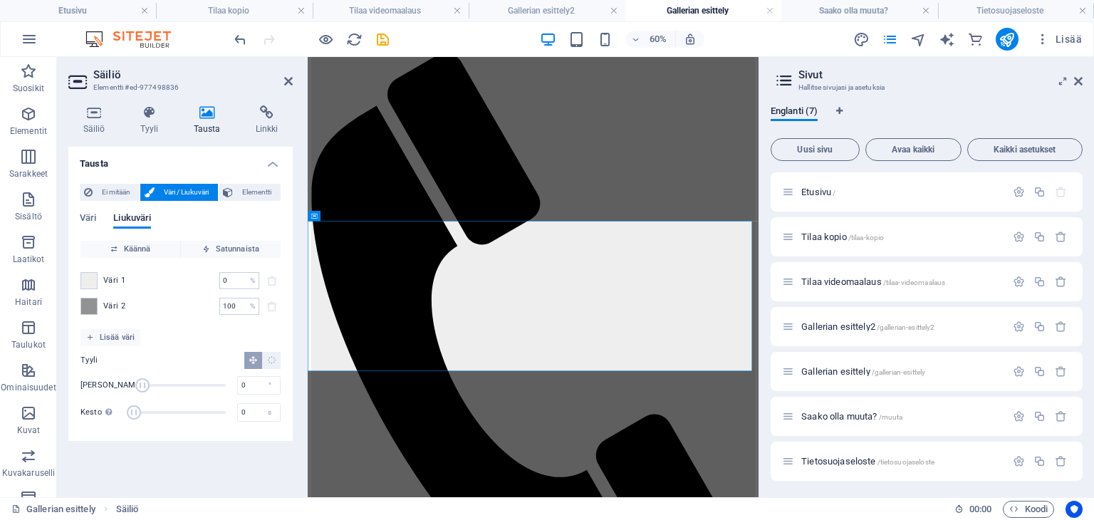
click at [281, 82] on header "Säiliö Elementti #ed-977498836" at bounding box center [180, 75] width 224 height 37
click at [289, 82] on icon at bounding box center [288, 80] width 9 height 11
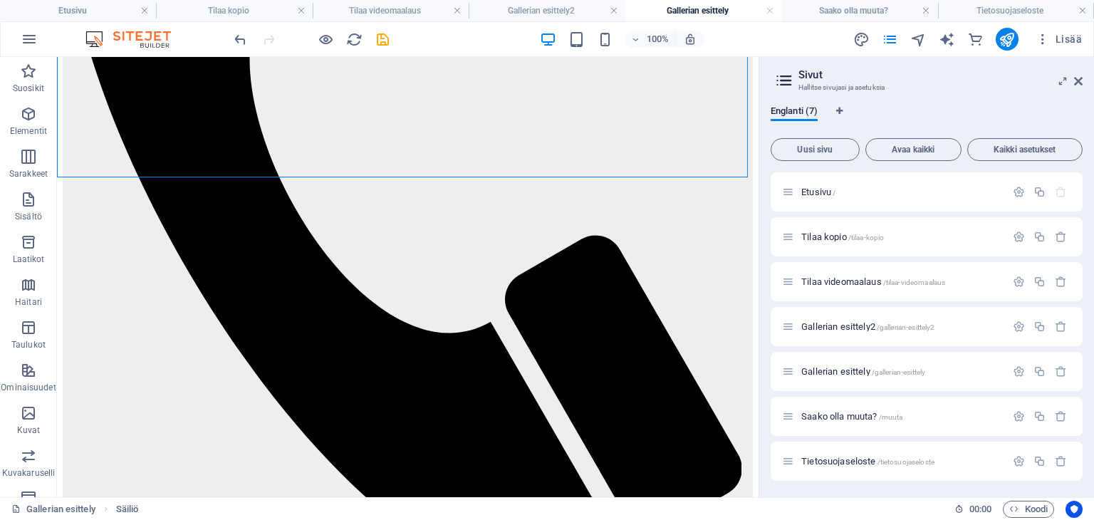
scroll to position [481, 0]
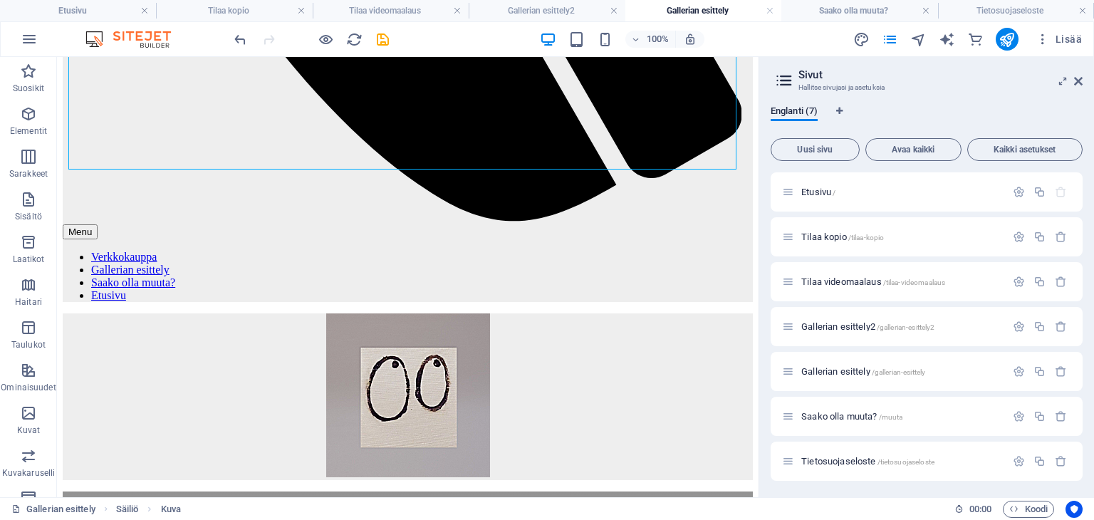
scroll to position [792, 0]
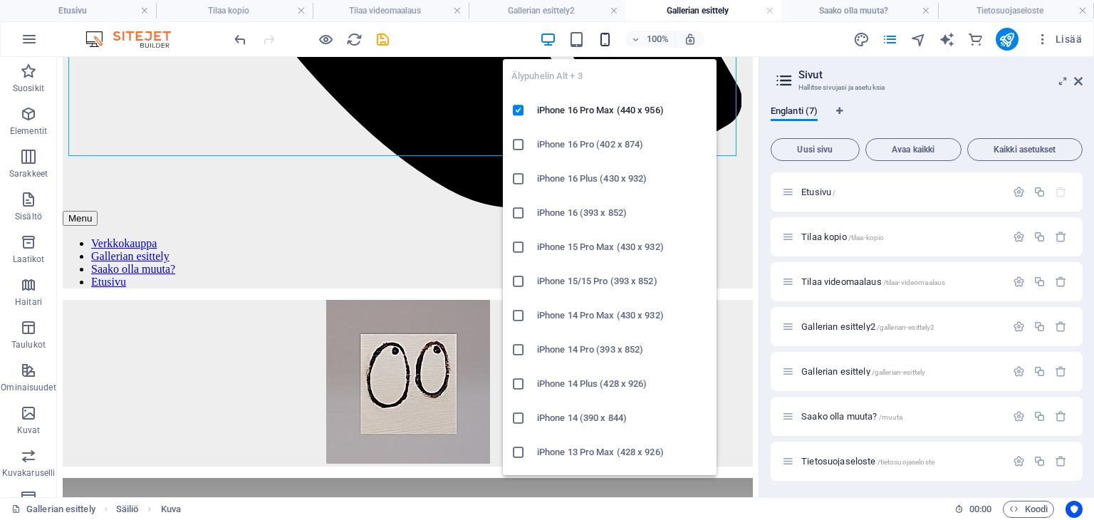
click at [604, 34] on icon "button" at bounding box center [605, 39] width 16 height 16
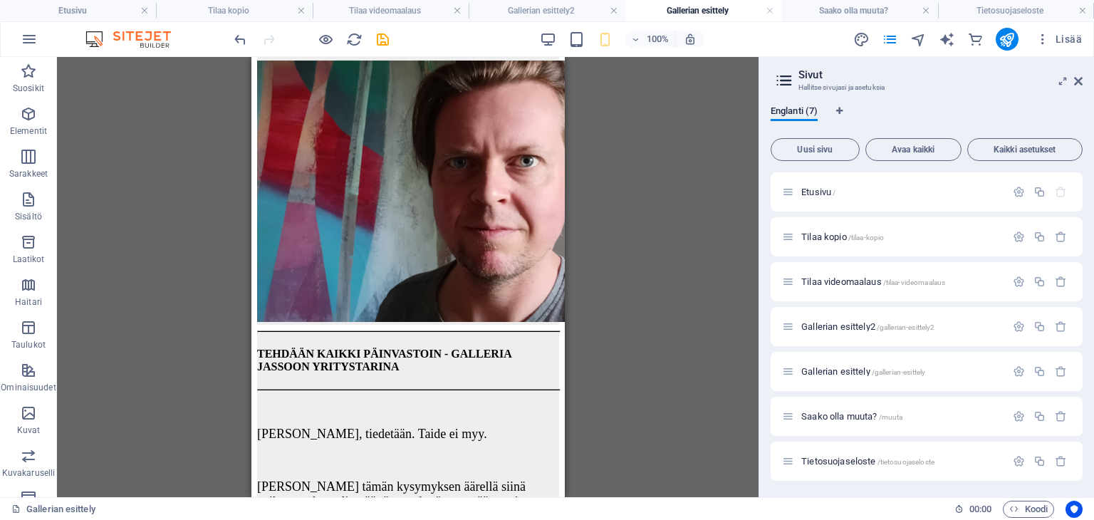
scroll to position [879, 0]
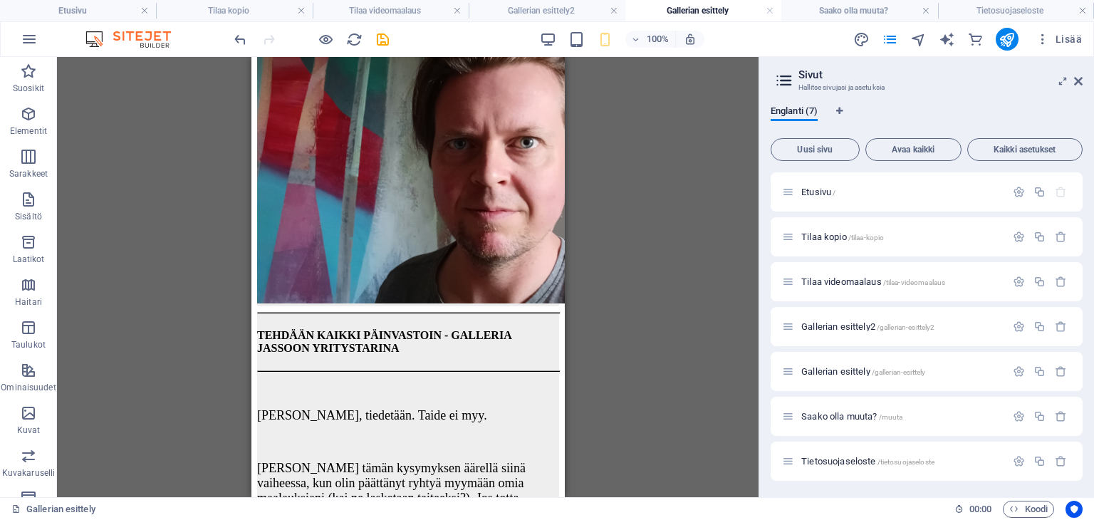
drag, startPoint x: 558, startPoint y: 105, endPoint x: 830, endPoint y: 189, distance: 284.4
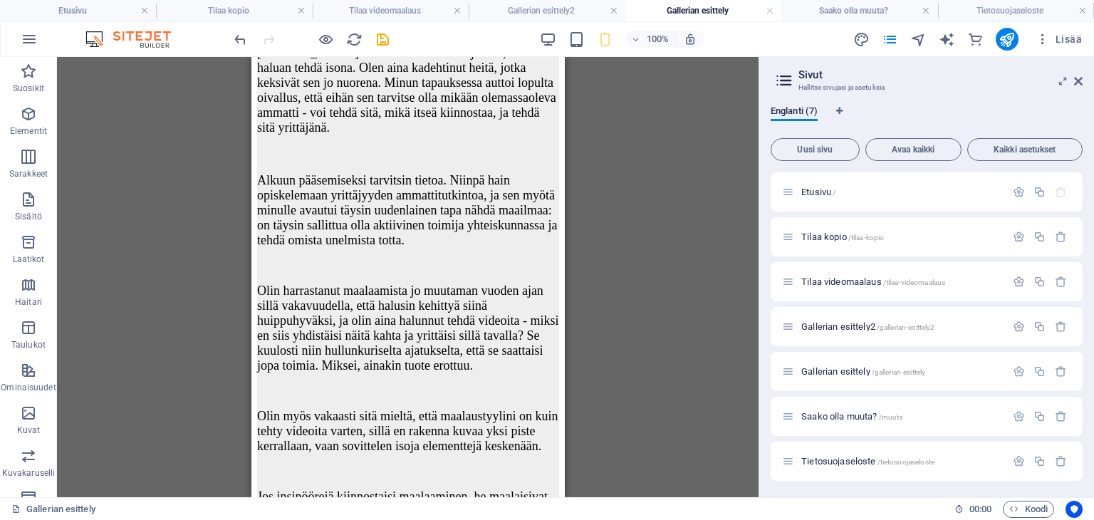
scroll to position [3870, 0]
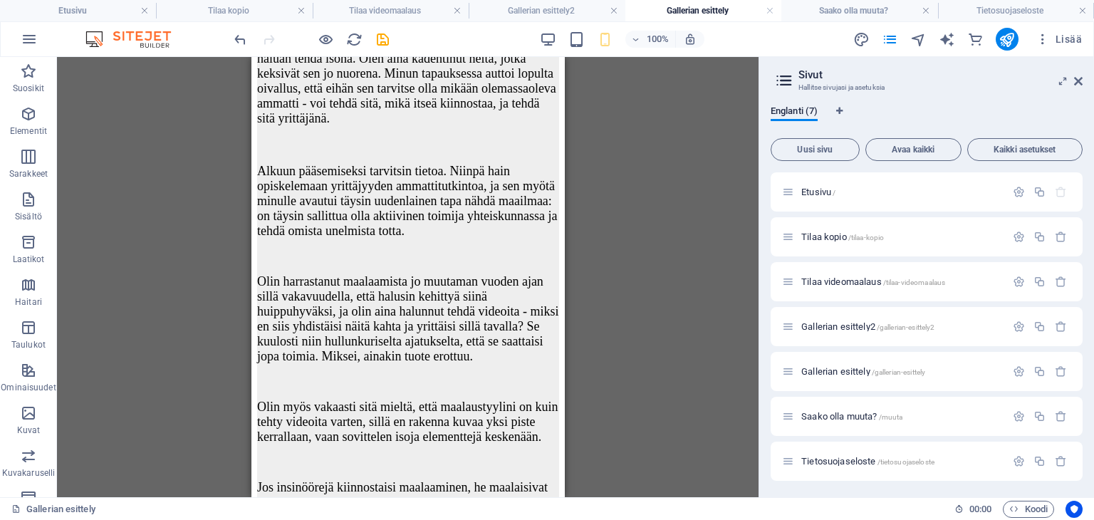
drag, startPoint x: 560, startPoint y: 134, endPoint x: 822, endPoint y: 377, distance: 357.7
click at [514, 245] on div "[PERSON_NAME] ei oikein koskaan valjennut, mitä haluan tehdä isona. Olen aina k…" at bounding box center [407, 272] width 302 height 473
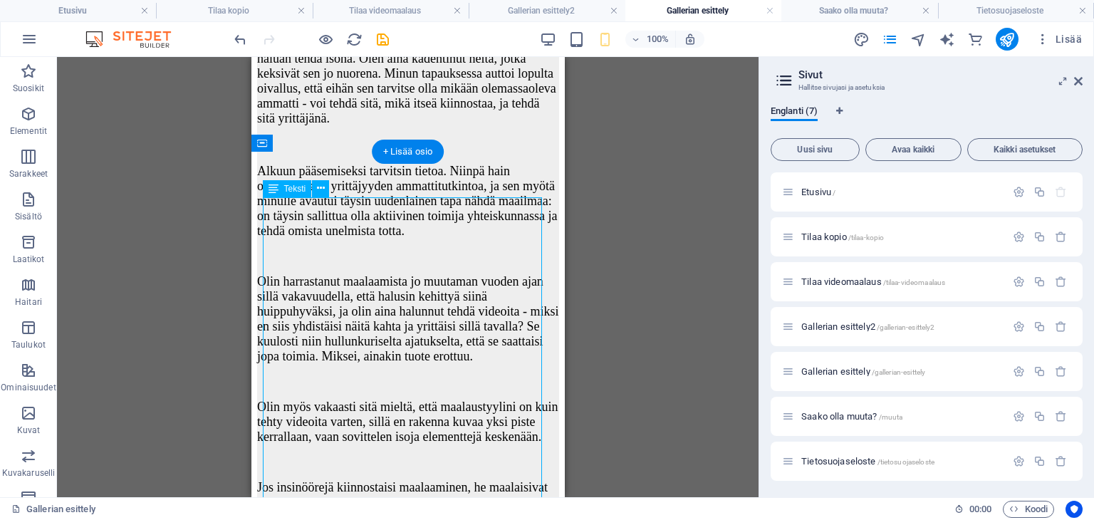
click at [514, 245] on div "[PERSON_NAME] ei oikein koskaan valjennut, mitä haluan tehdä isona. Olen aina k…" at bounding box center [407, 272] width 302 height 473
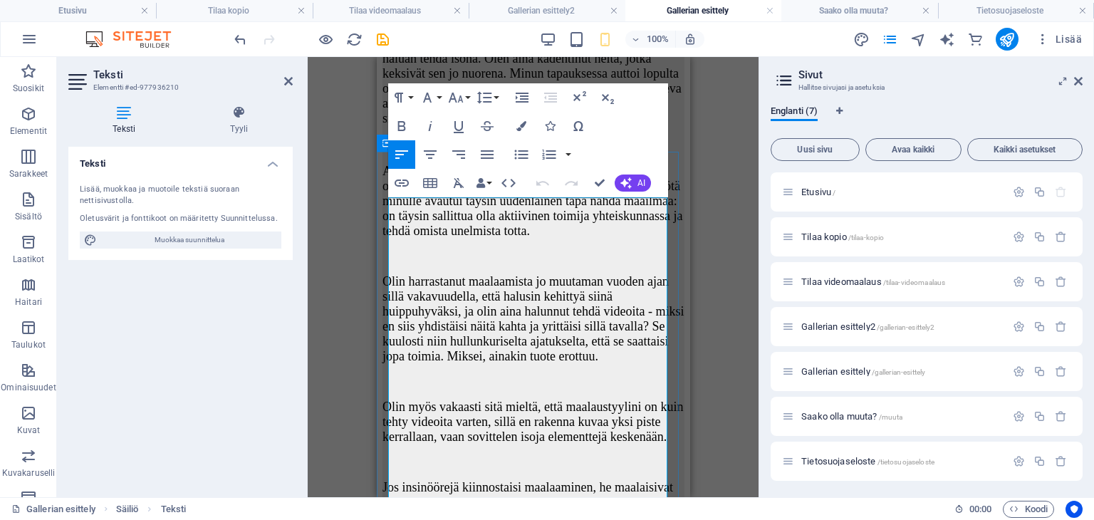
click at [639, 125] on span "[PERSON_NAME] ei oikein koskaan valjennut, mitä haluan tehdä isona. Olen aina k…" at bounding box center [531, 80] width 299 height 89
click at [715, 246] on div "[DEMOGRAPHIC_DATA] tähän korvataksesi nykyisen sisällön. Paina "Ctrl", jos halu…" at bounding box center [533, 277] width 451 height 440
click at [288, 78] on icon at bounding box center [288, 80] width 9 height 11
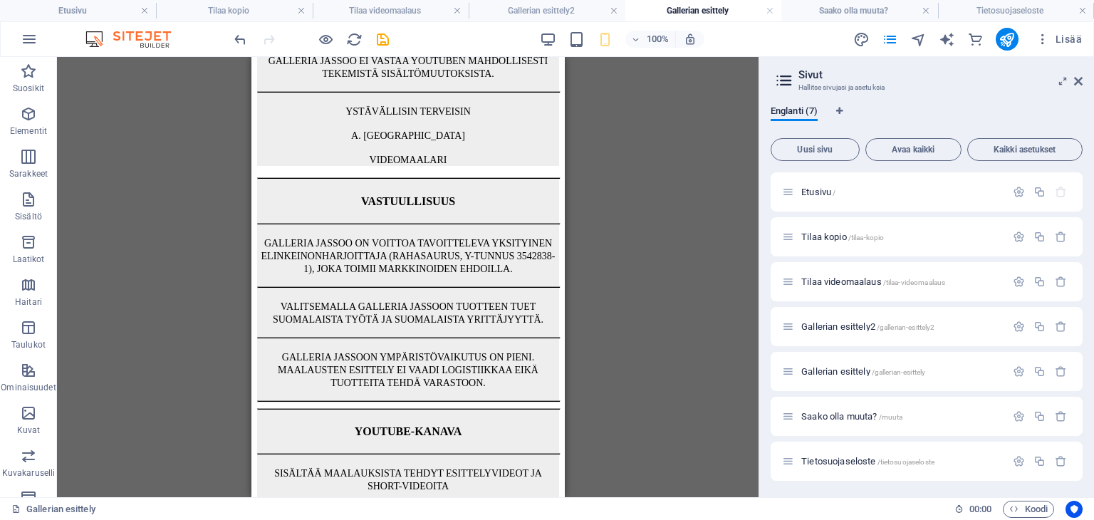
scroll to position [5173, 0]
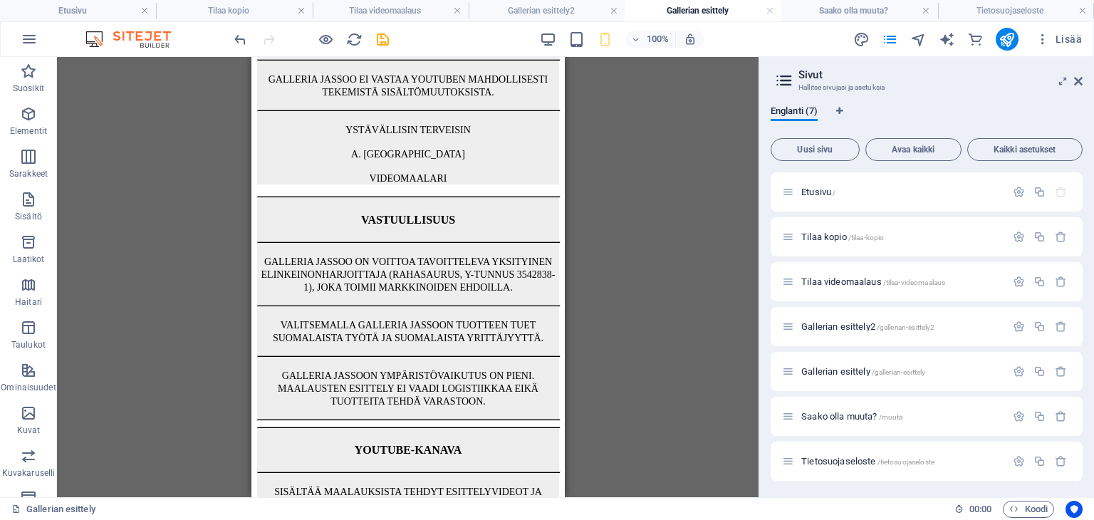
drag, startPoint x: 557, startPoint y: 320, endPoint x: 815, endPoint y: 459, distance: 293.4
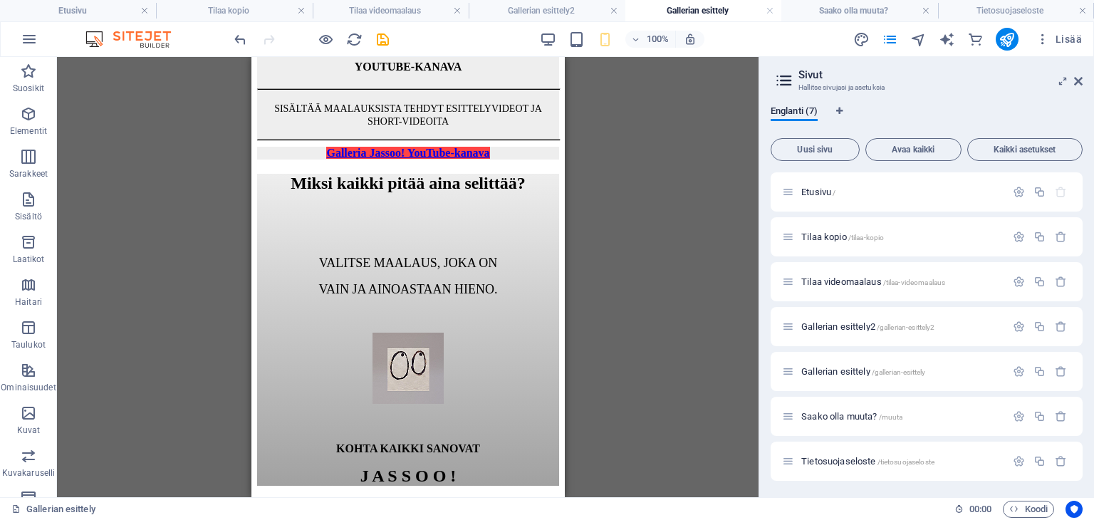
scroll to position [6207, 0]
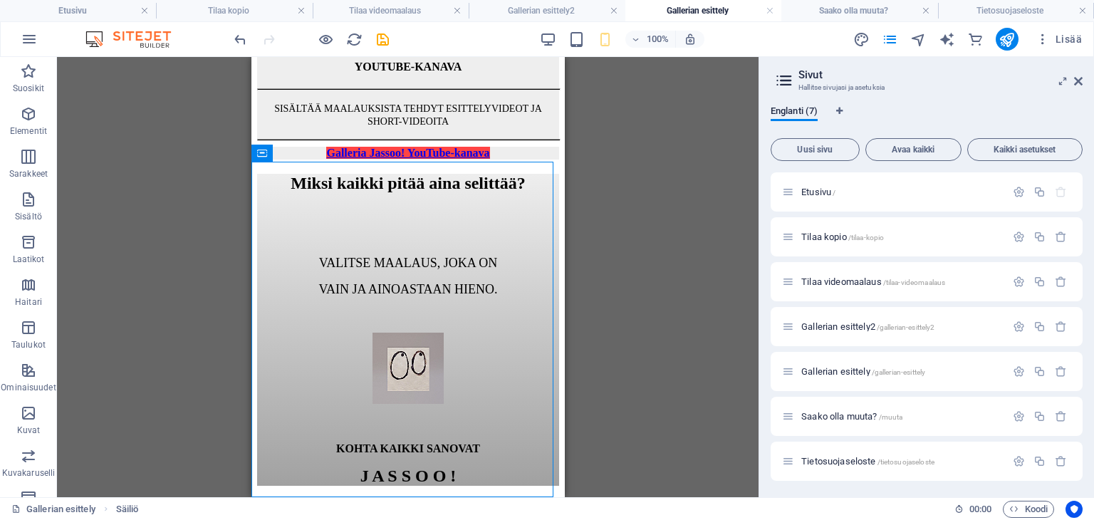
click at [599, 206] on div "[DEMOGRAPHIC_DATA] tähän korvataksesi nykyisen sisällön. Paina "Ctrl", jos halu…" at bounding box center [407, 277] width 701 height 440
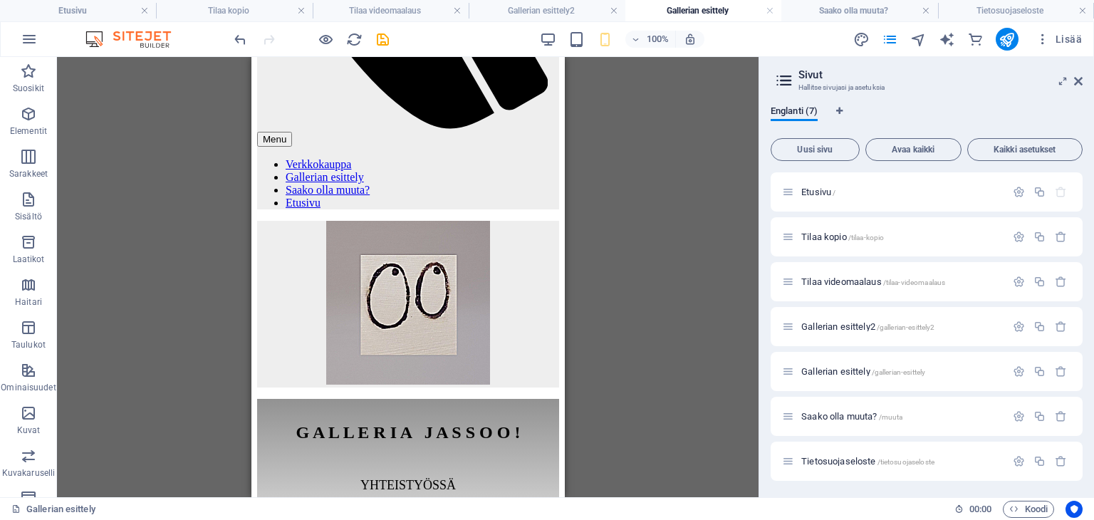
scroll to position [0, 0]
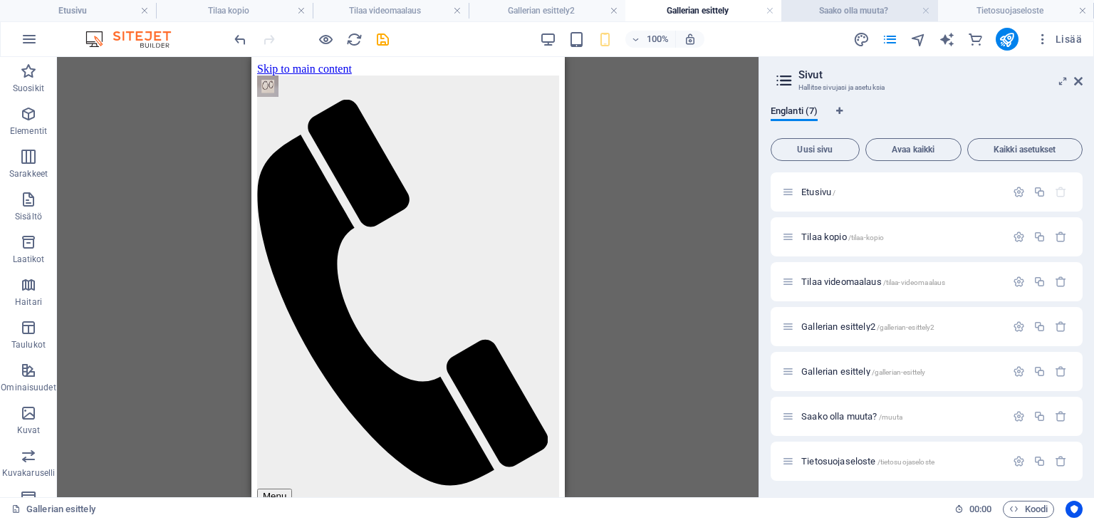
click at [864, 19] on li "Saako olla muuta?" at bounding box center [859, 10] width 156 height 21
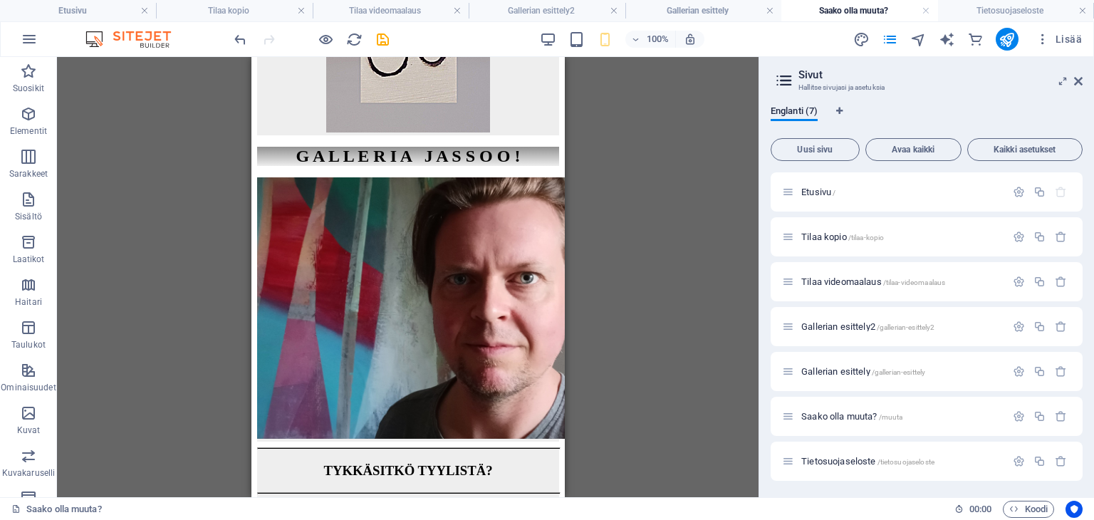
scroll to position [1101, 0]
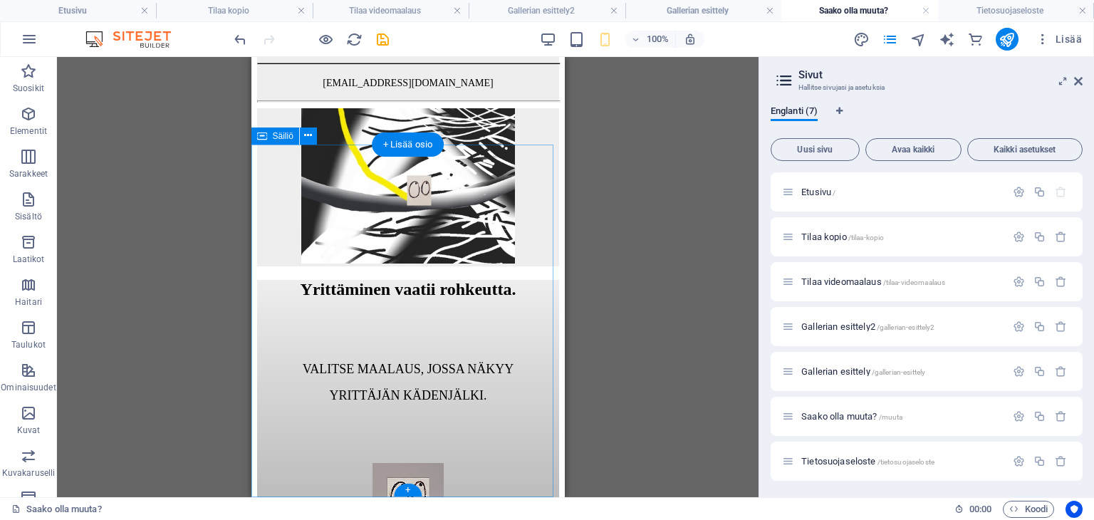
click at [486, 460] on div "Yrittäminen vaatii rohkeutta. VALITSE MAALAUS, JOSSA NÄKYY YRITTÄJÄN KÄDENJÄLKI…" at bounding box center [407, 448] width 302 height 336
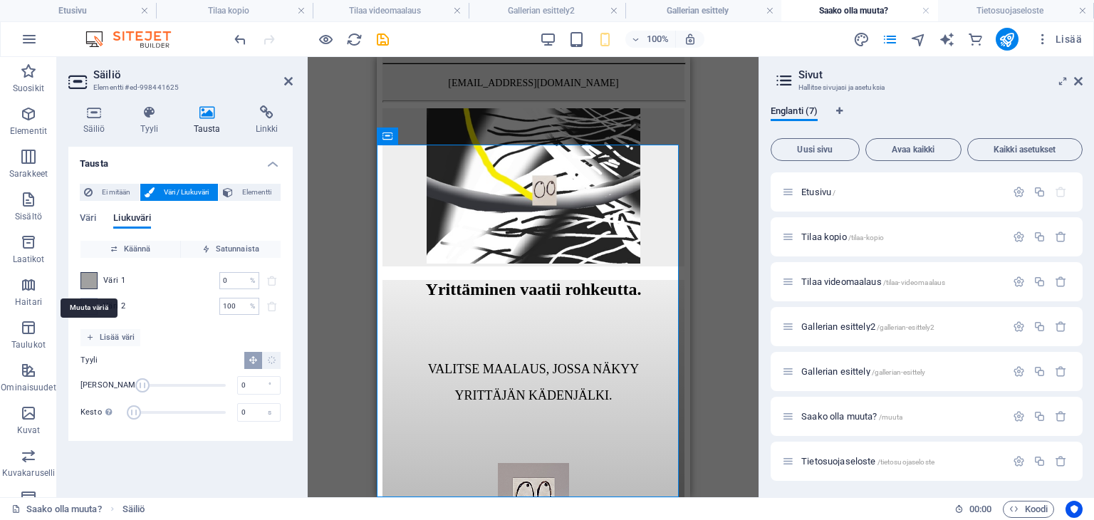
click at [87, 283] on span at bounding box center [89, 281] width 16 height 16
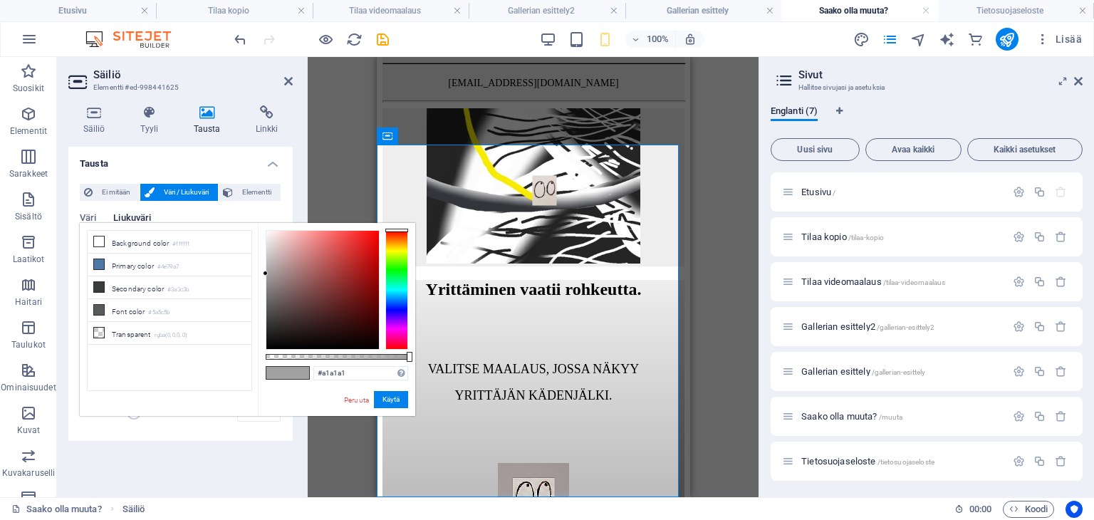
click at [88, 283] on li "Secondary color #3a3c3b" at bounding box center [170, 287] width 164 height 23
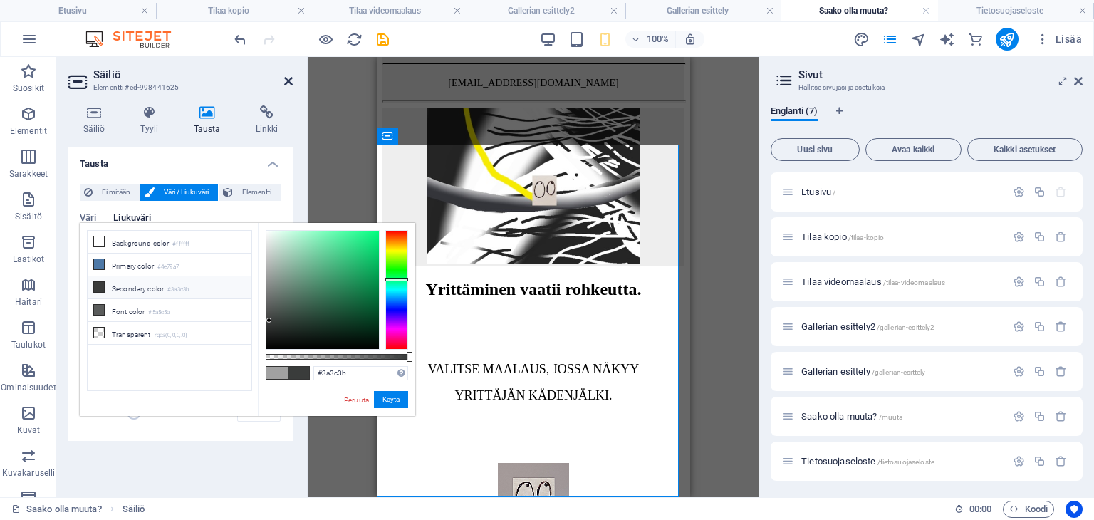
click at [286, 79] on icon at bounding box center [288, 80] width 9 height 11
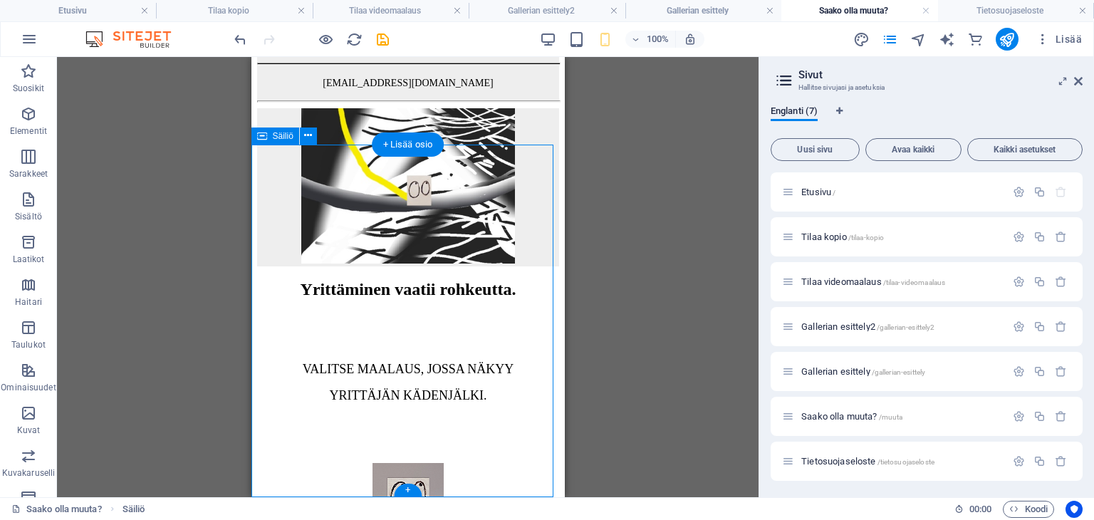
click at [266, 280] on div "Yrittäminen vaatii rohkeutta. VALITSE MAALAUS, JOSSA NÄKYY YRITTÄJÄN KÄDENJÄLKI…" at bounding box center [407, 448] width 302 height 336
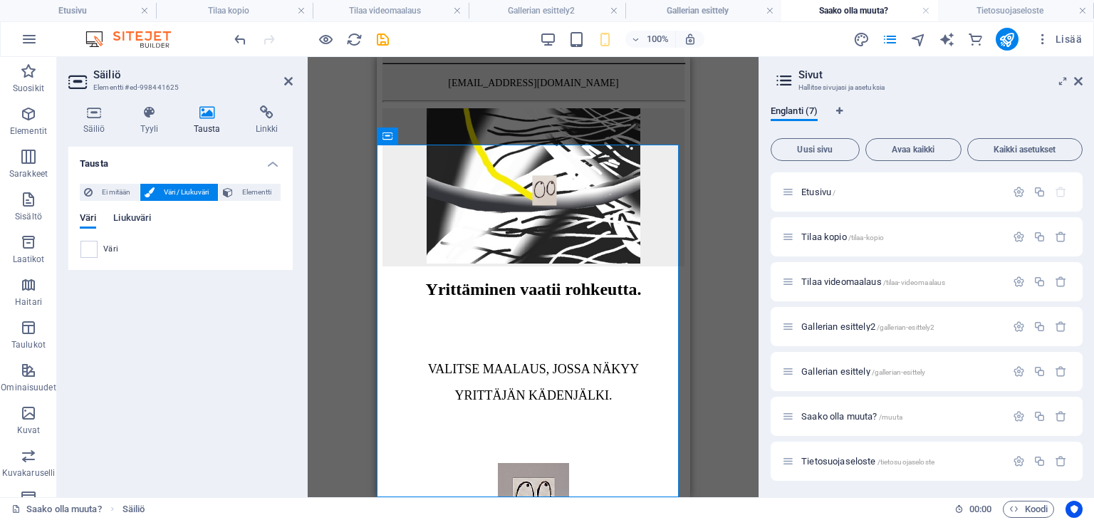
click at [127, 218] on span "Liukuväri" at bounding box center [132, 219] width 38 height 20
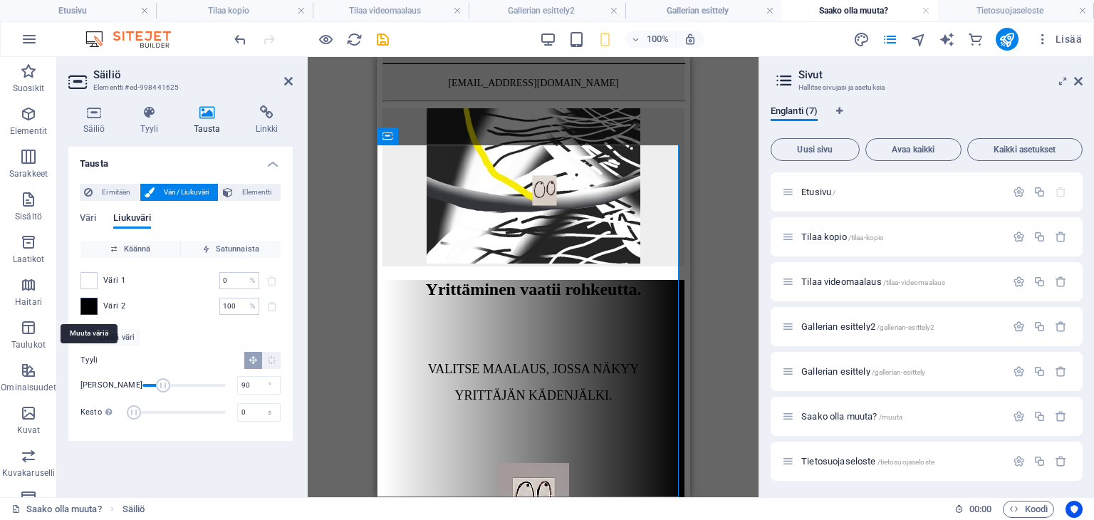
click at [93, 308] on span at bounding box center [89, 306] width 16 height 16
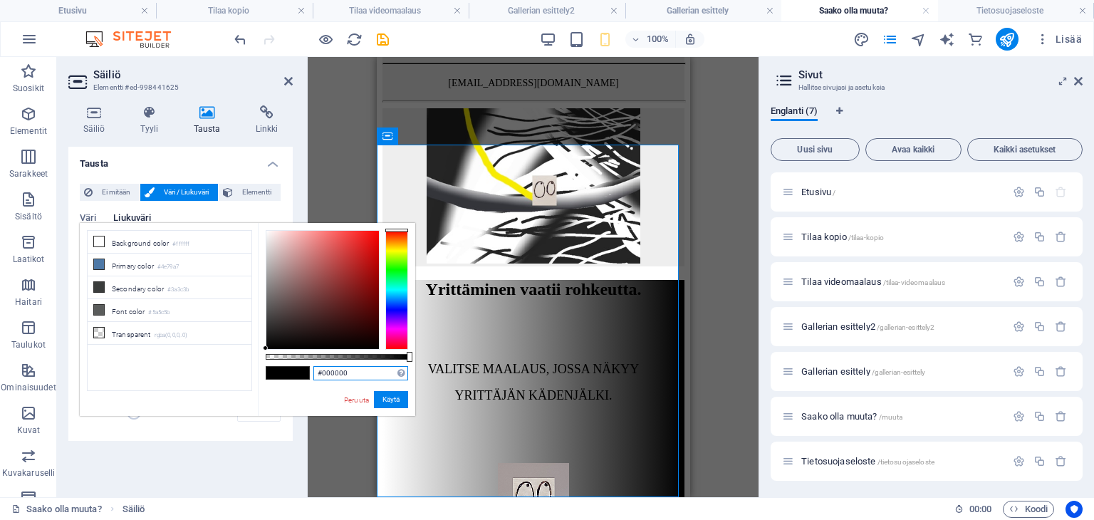
click at [355, 369] on input "#000000" at bounding box center [360, 373] width 95 height 14
type input "#a1a1a1"
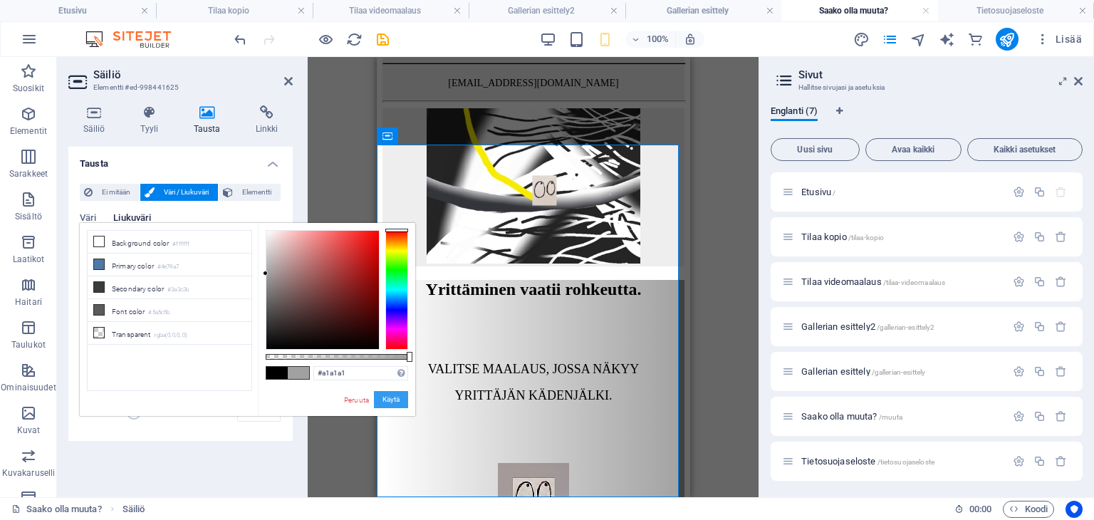
click at [388, 396] on button "Käytä" at bounding box center [391, 399] width 34 height 17
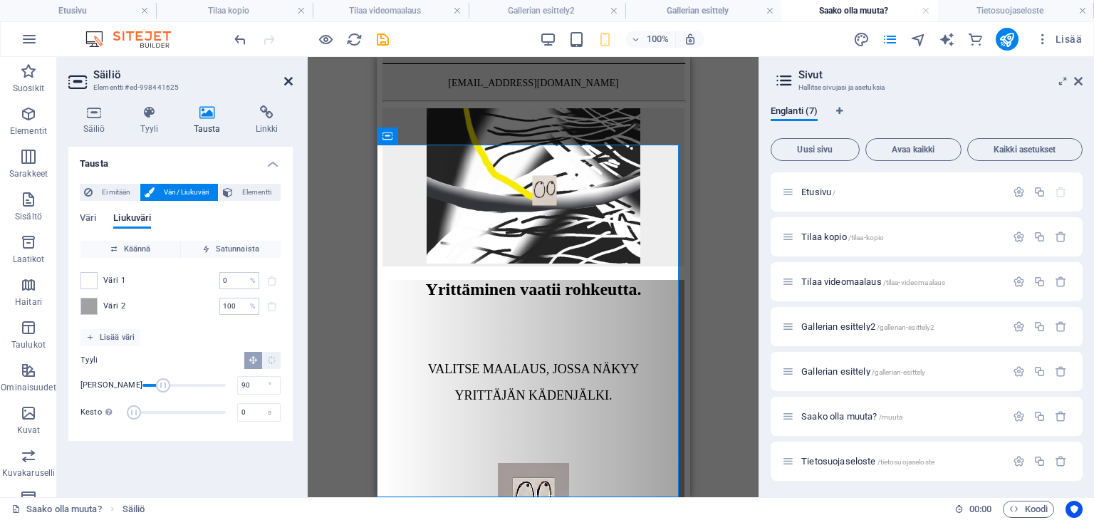
click at [284, 83] on icon at bounding box center [288, 80] width 9 height 11
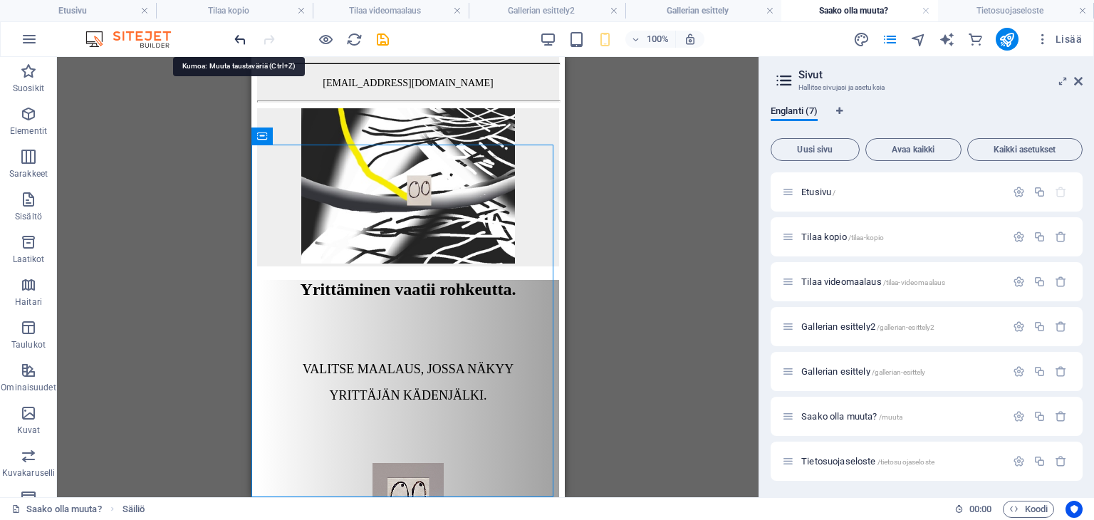
click at [236, 37] on icon "undo" at bounding box center [240, 39] width 16 height 16
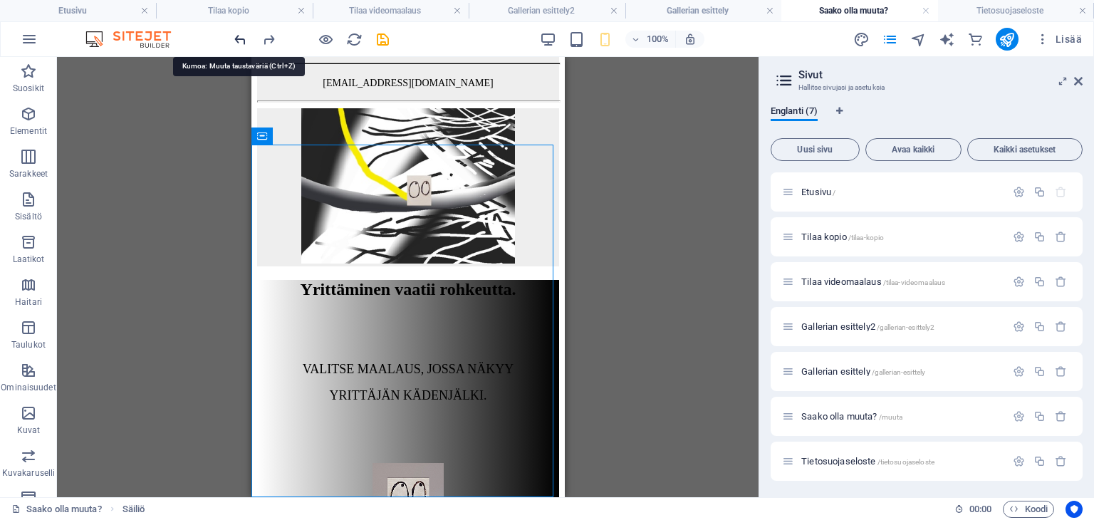
click at [236, 37] on icon "undo" at bounding box center [240, 39] width 16 height 16
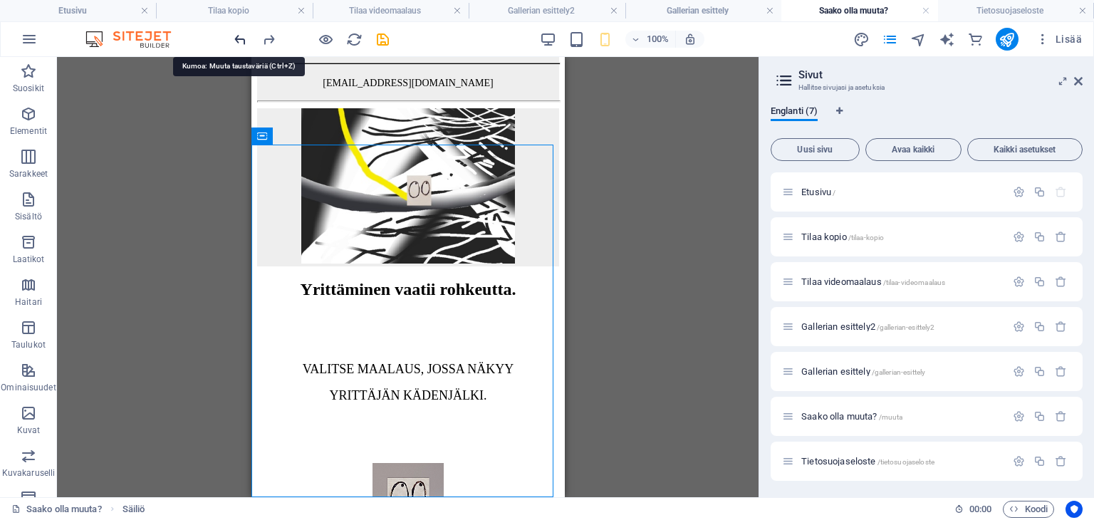
click at [236, 37] on icon "undo" at bounding box center [240, 39] width 16 height 16
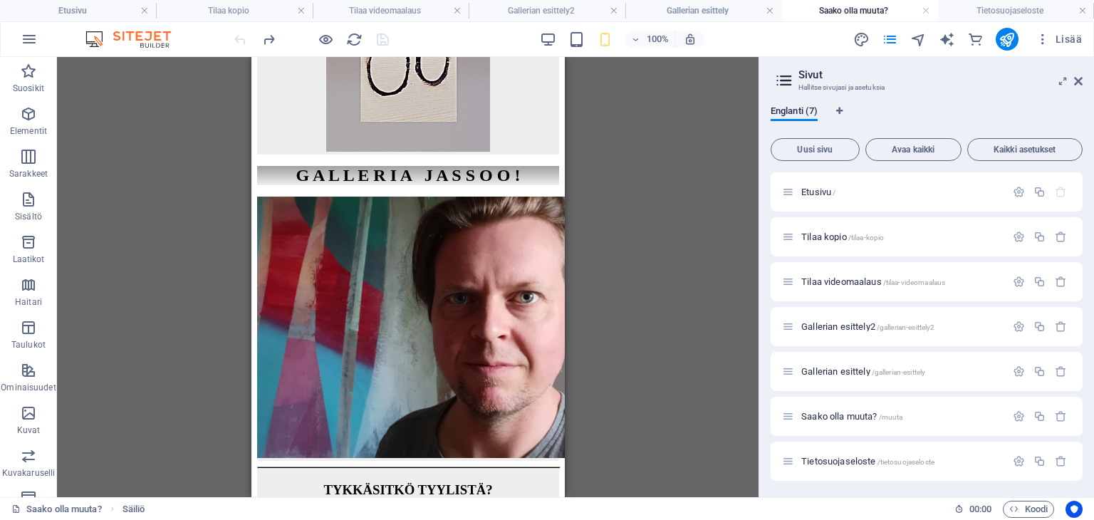
scroll to position [139, 0]
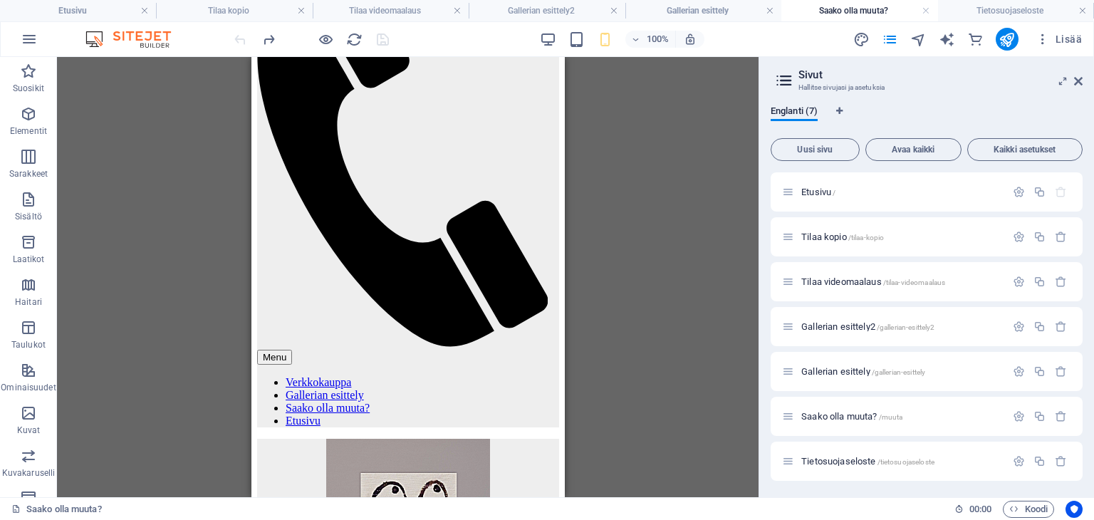
drag, startPoint x: 313, startPoint y: 71, endPoint x: 595, endPoint y: 523, distance: 532.6
click at [595, 519] on html "[DOMAIN_NAME] Etusivu Tilaa kopio Tilaa videomaalaus Gallerian esittely2 Galler…" at bounding box center [547, 260] width 1094 height 520
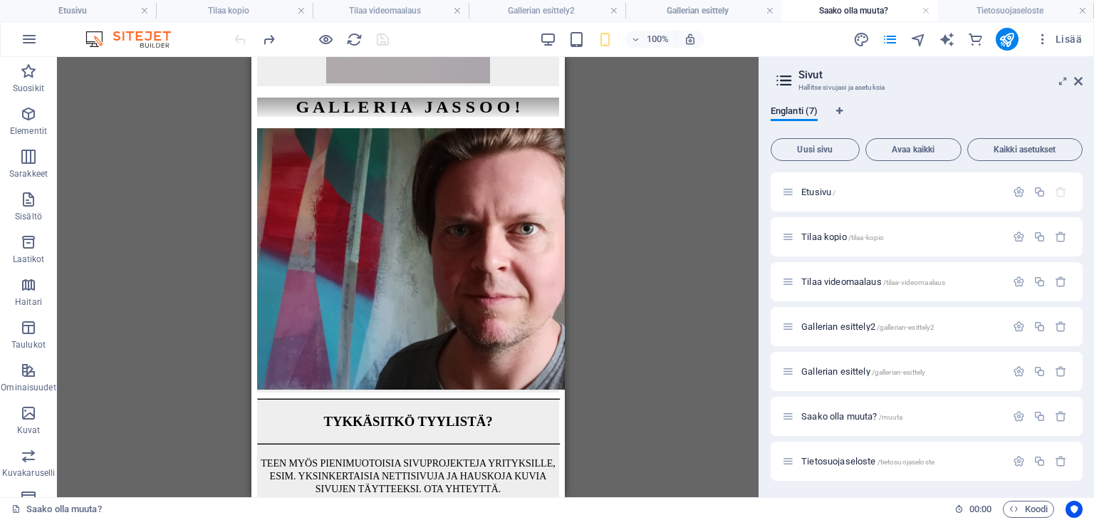
scroll to position [1101, 0]
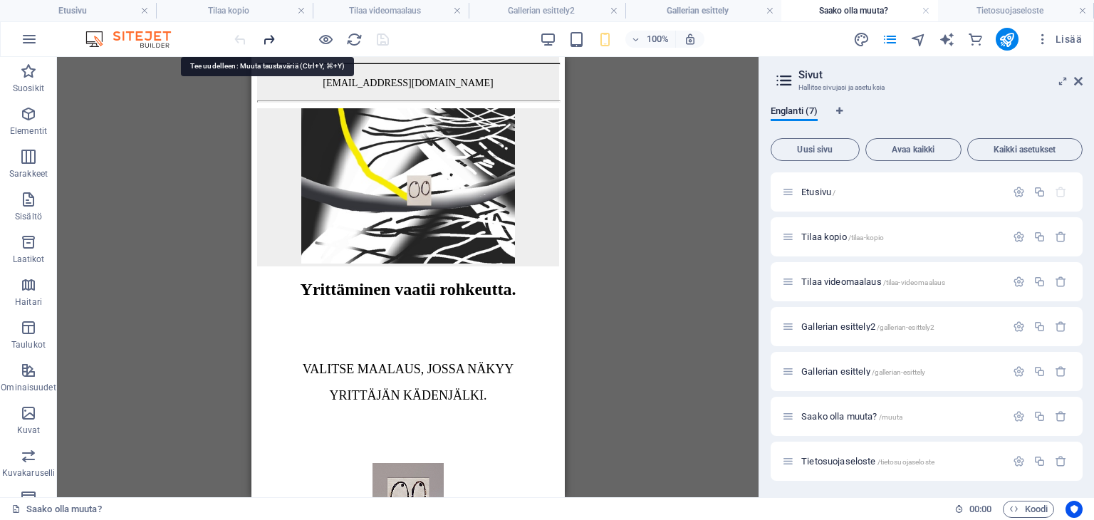
click at [268, 38] on icon "redo" at bounding box center [269, 39] width 16 height 16
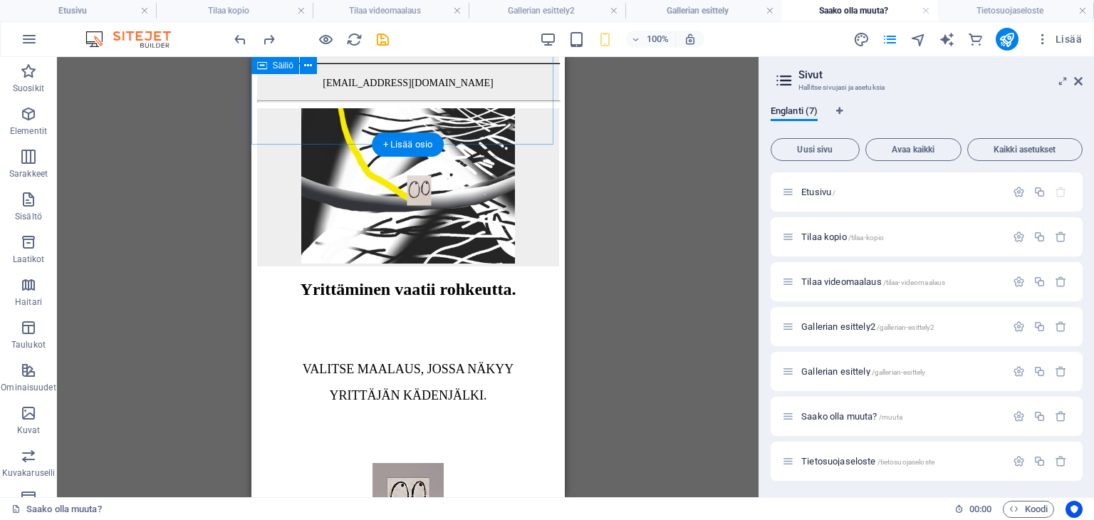
click at [333, 115] on div at bounding box center [407, 187] width 302 height 158
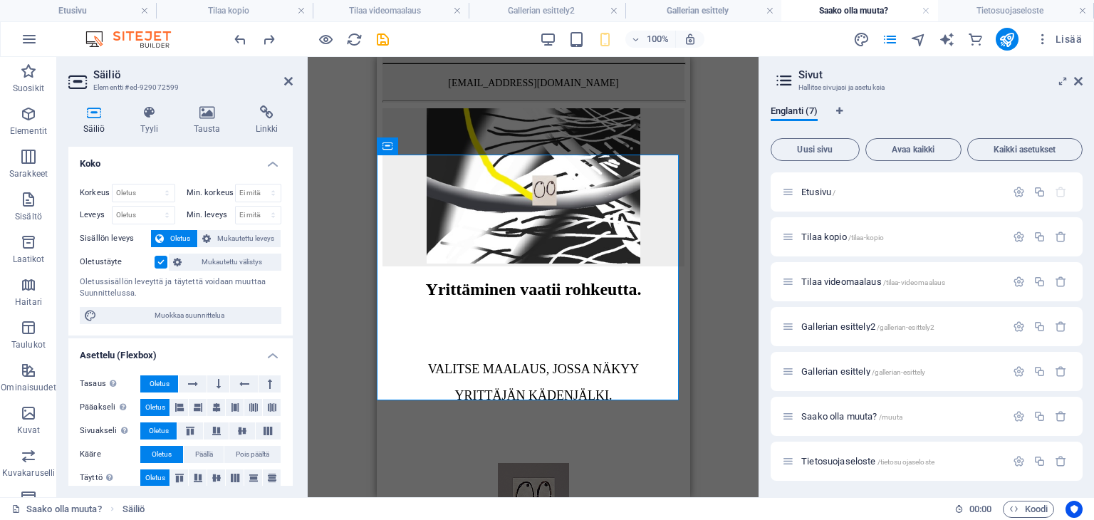
scroll to position [846, 0]
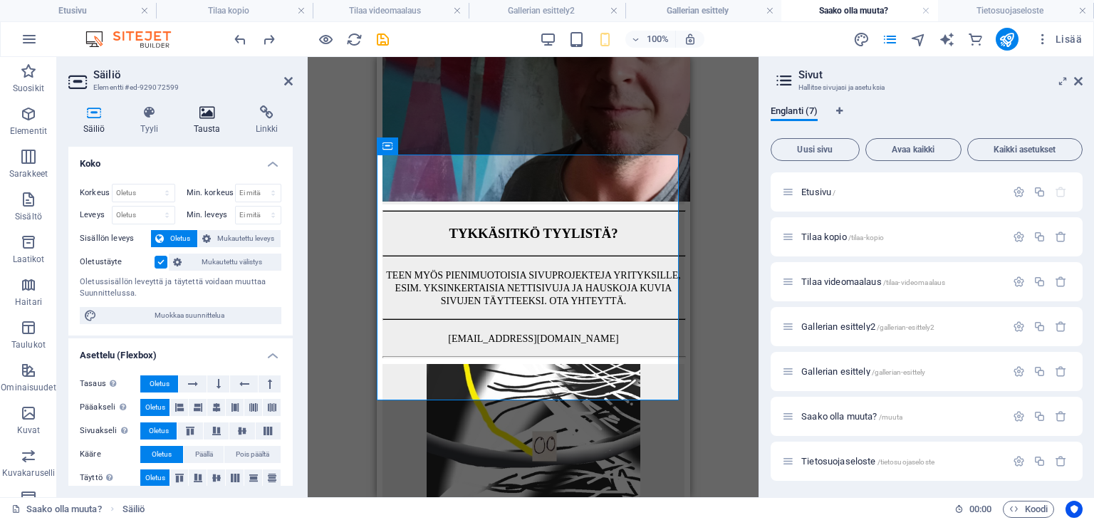
click at [204, 115] on icon at bounding box center [207, 112] width 56 height 14
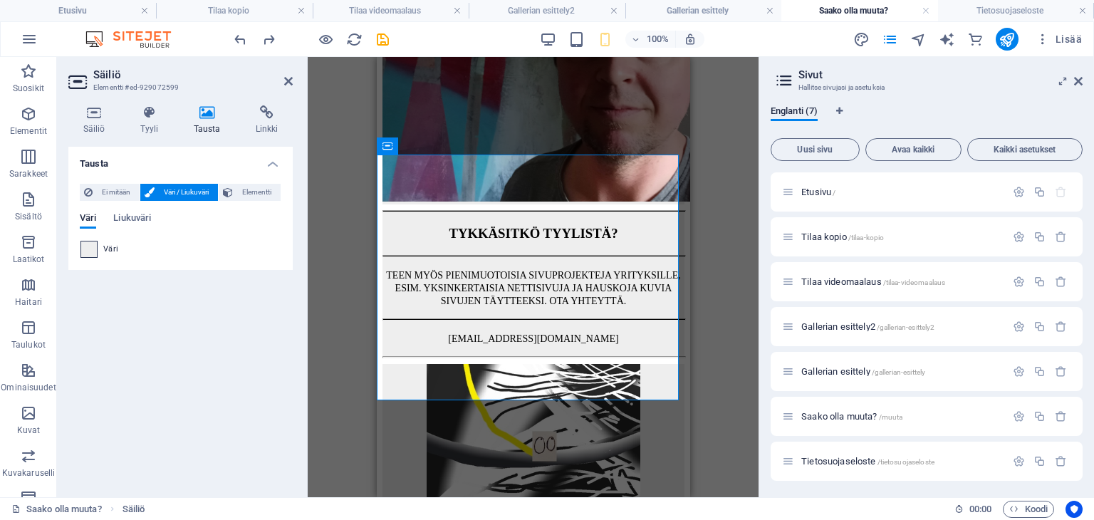
click at [87, 248] on span at bounding box center [89, 249] width 16 height 16
type input "#eeeeee"
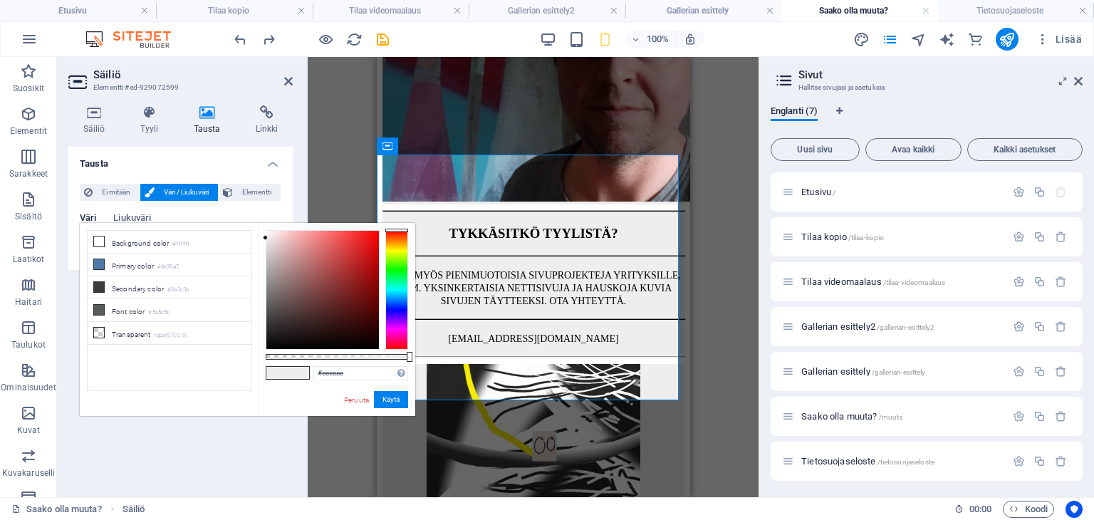
click at [294, 77] on aside "Säiliö Elementti #ed-929072599 Säiliö Tyyli Tausta Linkki Koko Korkeus Oletus p…" at bounding box center [182, 277] width 251 height 440
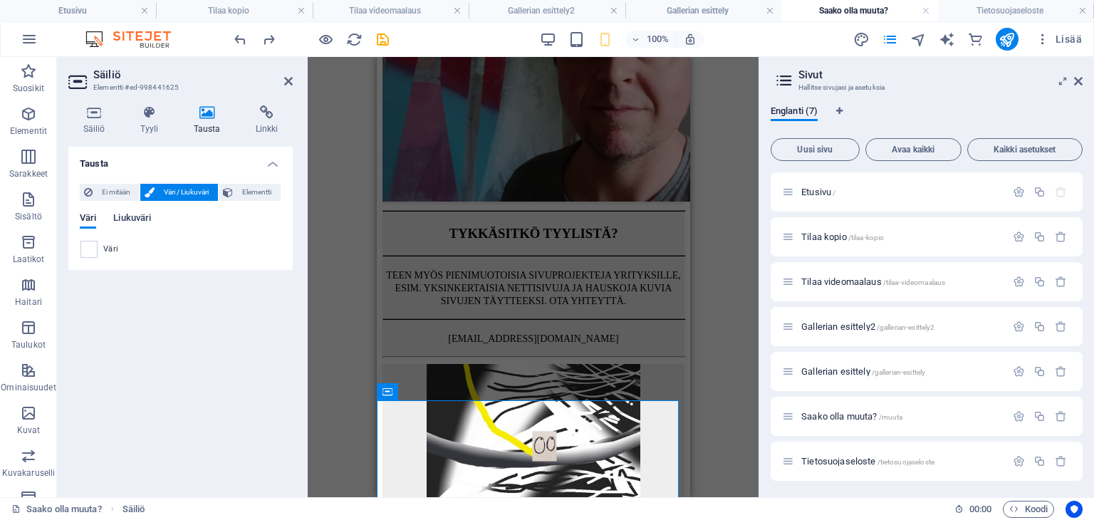
click at [139, 217] on span "Liukuväri" at bounding box center [132, 219] width 38 height 20
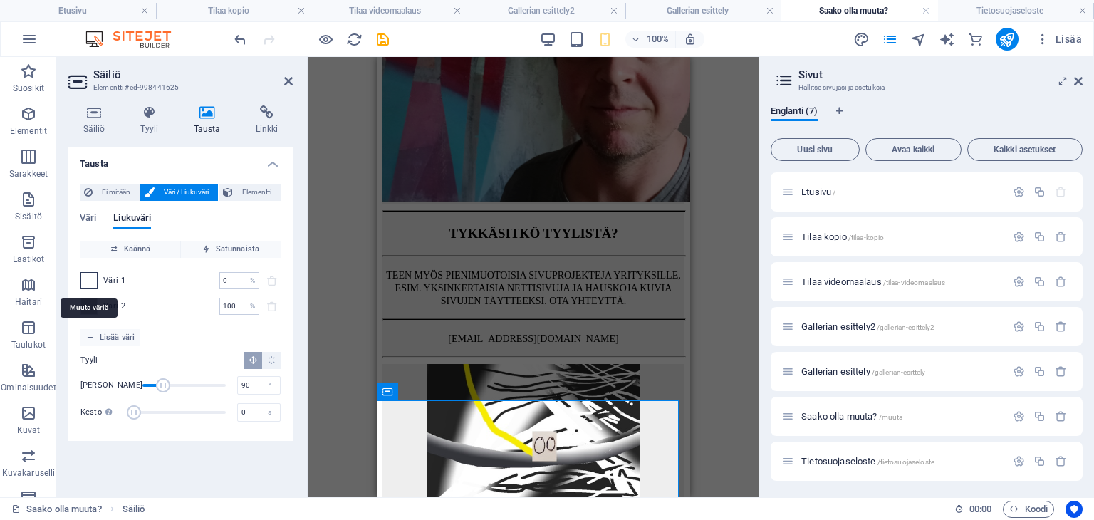
click at [89, 282] on span at bounding box center [89, 281] width 16 height 16
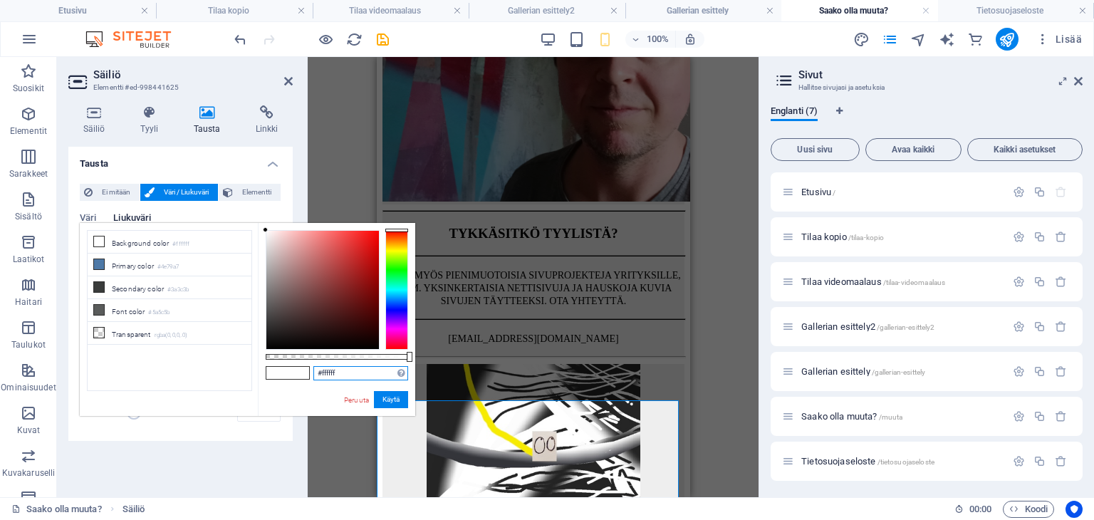
click at [336, 371] on input "#ffffff" at bounding box center [360, 373] width 95 height 14
type input "#eeeeee"
click at [394, 402] on button "Käytä" at bounding box center [391, 399] width 34 height 17
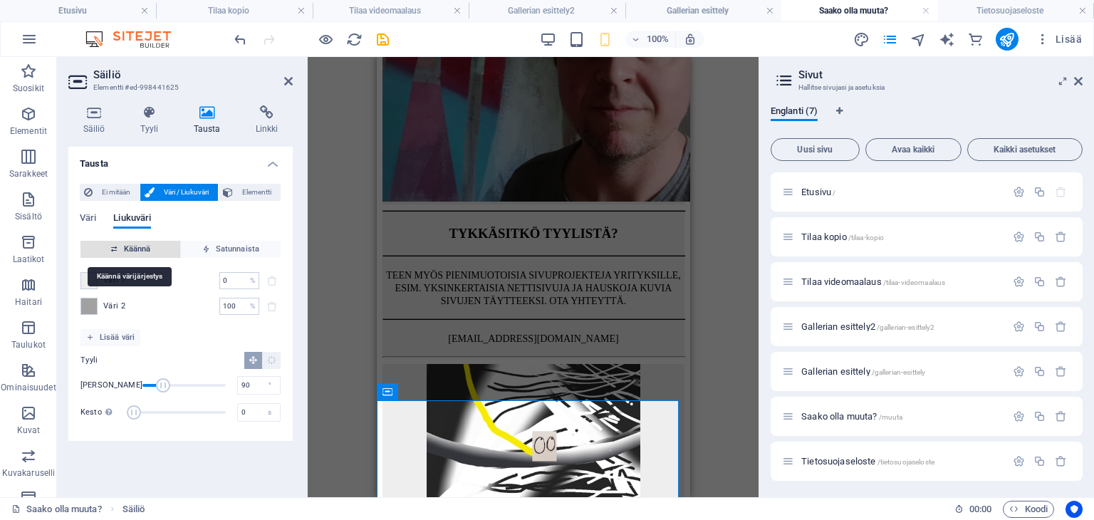
click at [117, 246] on icon "button" at bounding box center [114, 249] width 8 height 8
type input "0"
drag, startPoint x: 154, startPoint y: 384, endPoint x: 112, endPoint y: 381, distance: 42.2
click at [112, 381] on div "Kulma 0 °" at bounding box center [180, 385] width 200 height 21
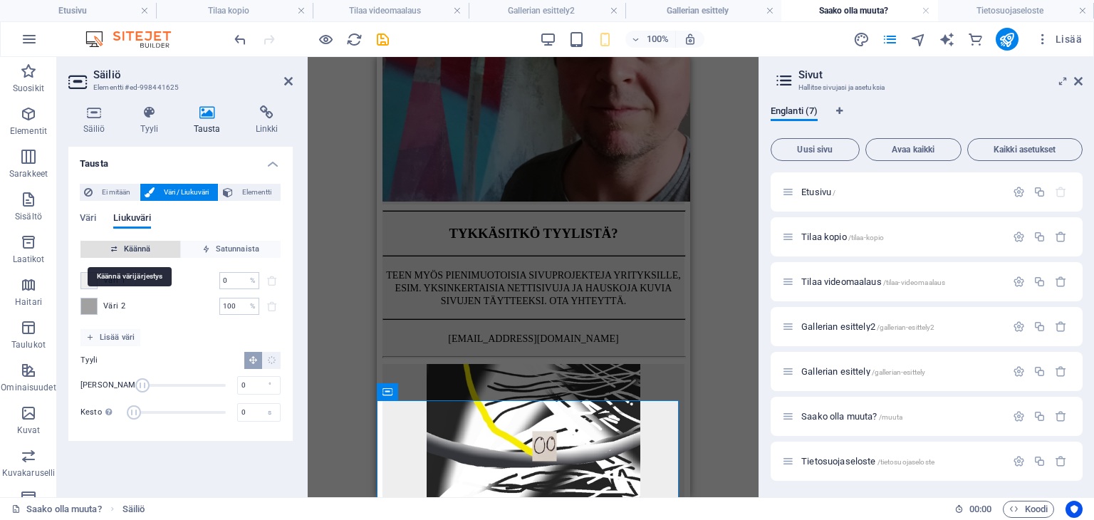
click at [130, 248] on span "Käännä" at bounding box center [130, 249] width 88 height 17
click at [289, 76] on icon at bounding box center [288, 80] width 9 height 11
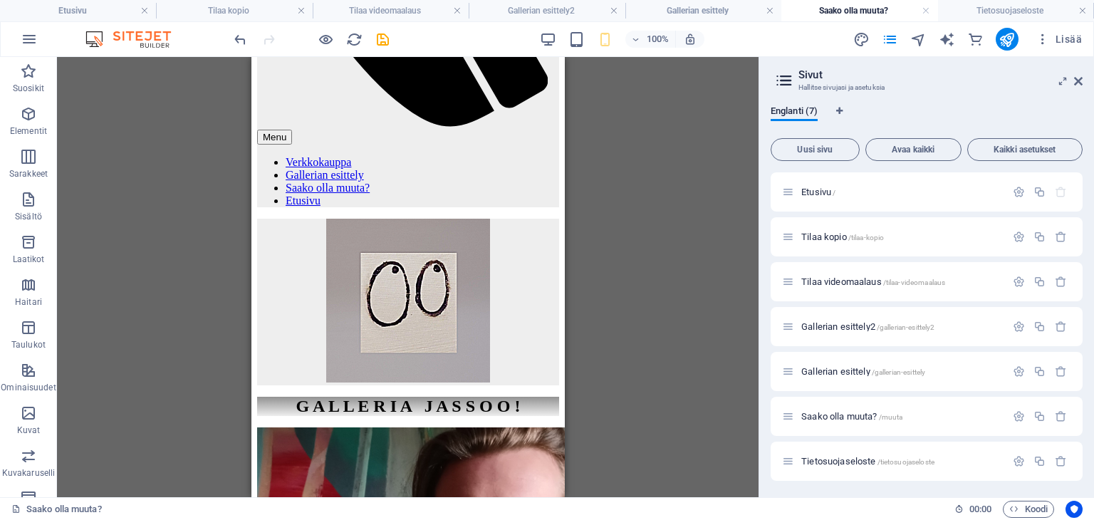
scroll to position [0, 0]
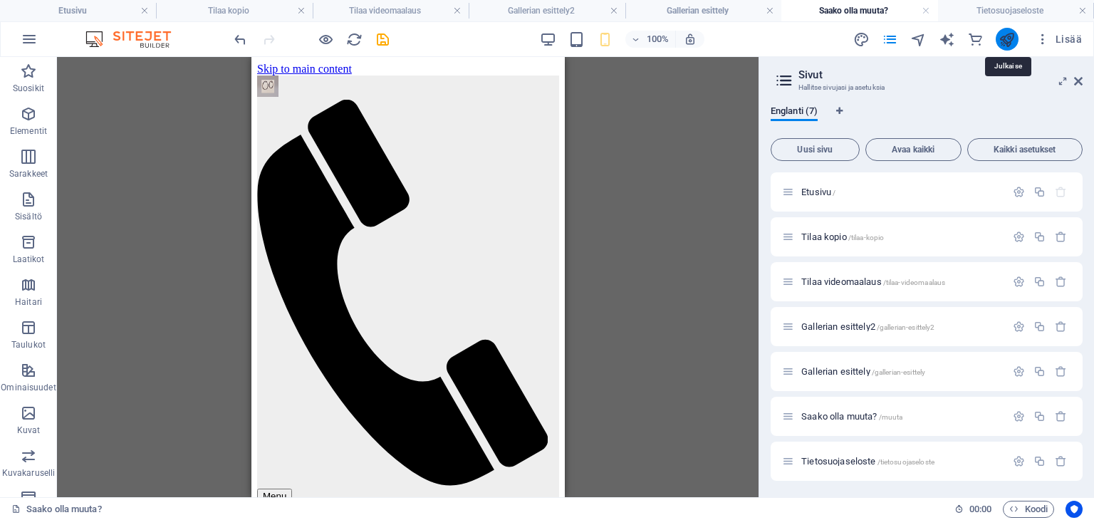
click at [1000, 38] on icon "publish" at bounding box center [1006, 39] width 16 height 16
